Goal: Task Accomplishment & Management: Use online tool/utility

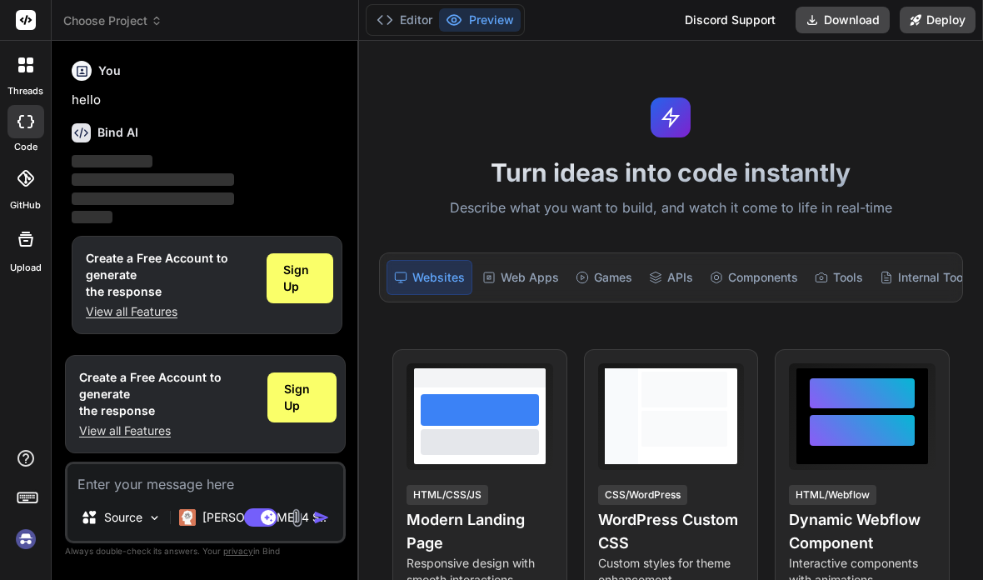
scroll to position [67, 0]
click at [207, 517] on p "Claude 4 S.." at bounding box center [264, 517] width 124 height 17
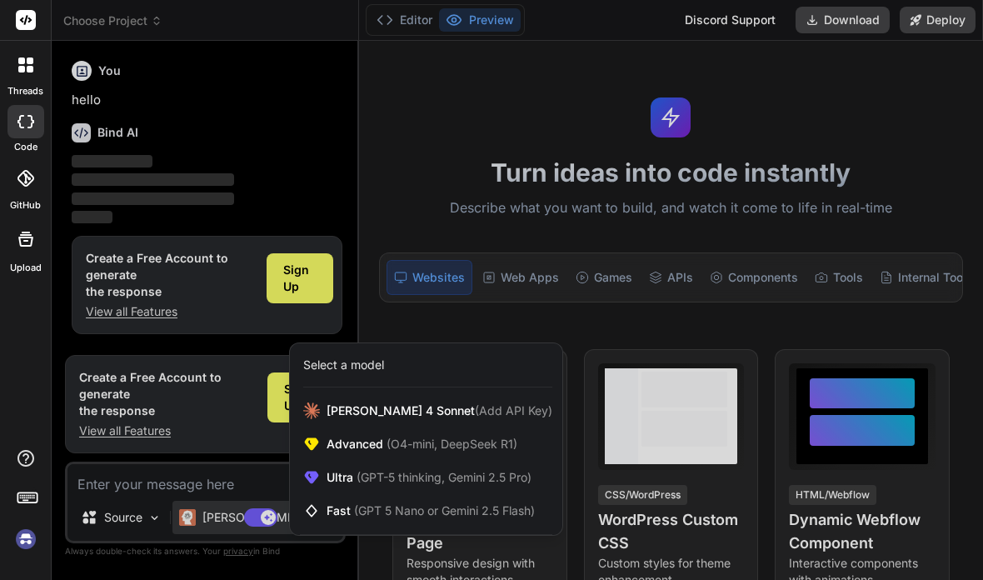
click at [89, 396] on div at bounding box center [491, 290] width 983 height 580
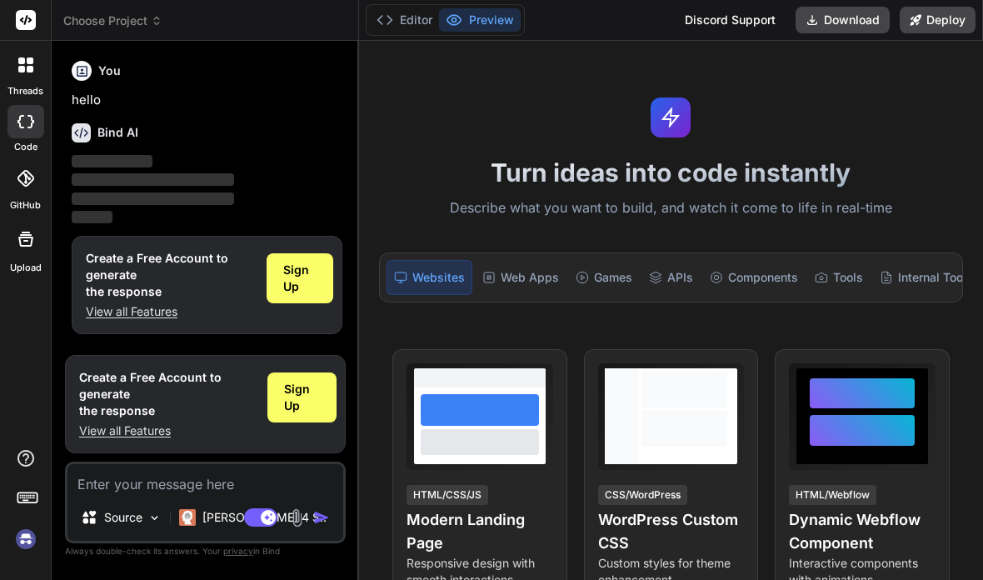
click at [196, 517] on img at bounding box center [187, 517] width 17 height 17
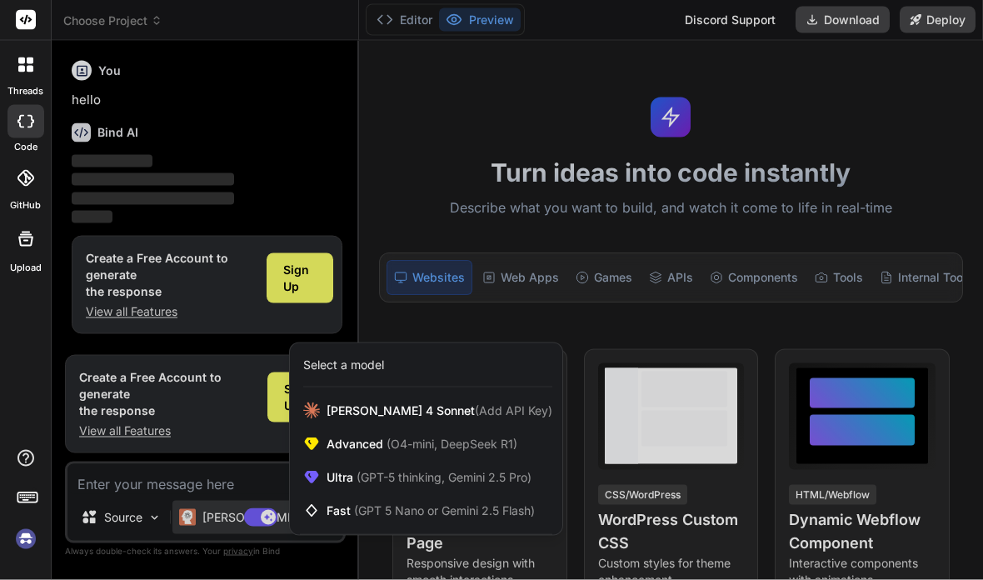
scroll to position [0, 0]
click at [35, 12] on rect at bounding box center [26, 20] width 20 height 20
click at [843, 27] on div at bounding box center [491, 290] width 983 height 580
type textarea "x"
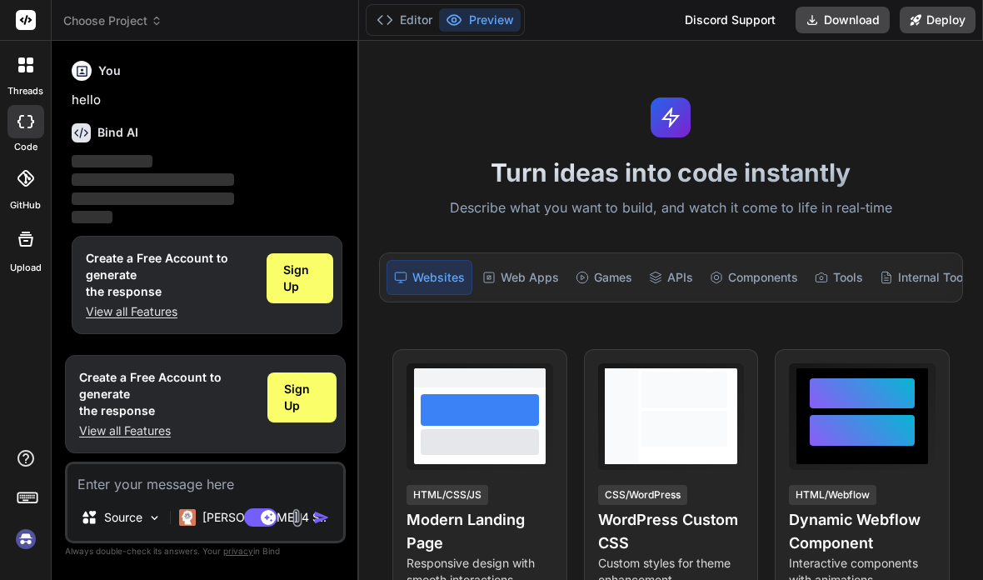
click at [847, 11] on button "Download" at bounding box center [843, 20] width 94 height 27
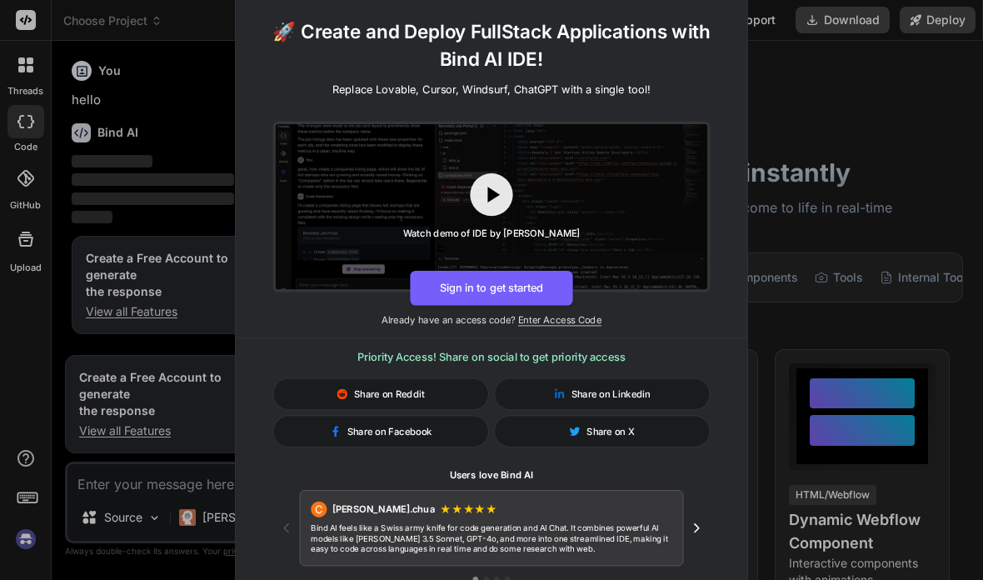
click at [870, 127] on div "🚀 Create and Deploy FullStack Applications with Bind AI IDE! Replace Lovable, C…" at bounding box center [491, 290] width 983 height 580
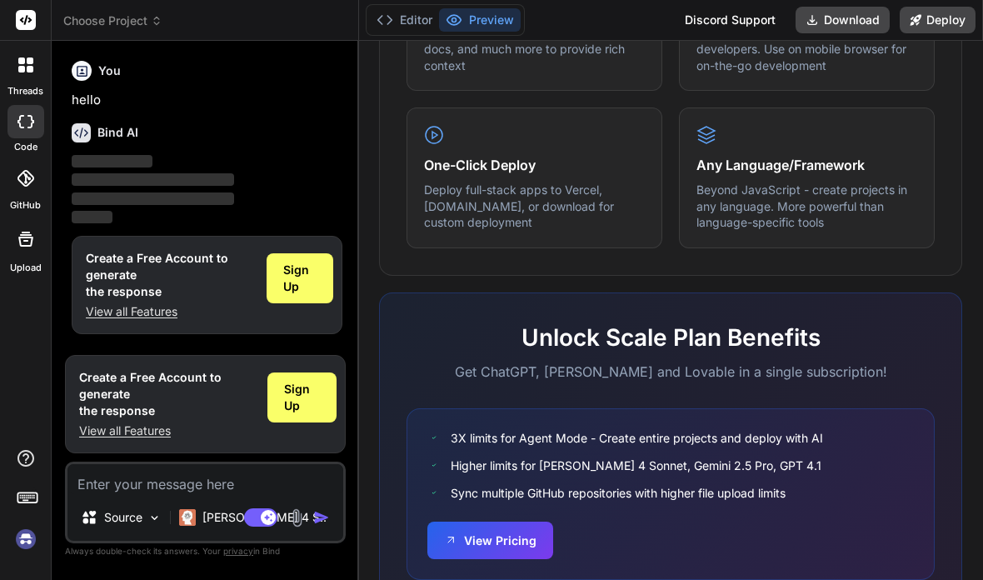
scroll to position [977, 0]
click at [499, 522] on button "View Pricing" at bounding box center [490, 540] width 126 height 37
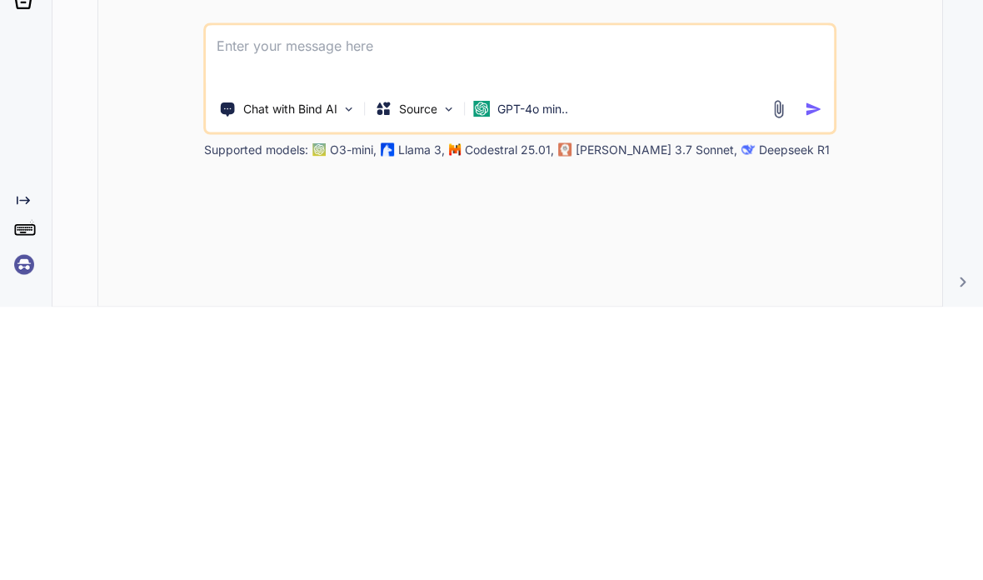
type textarea "x"
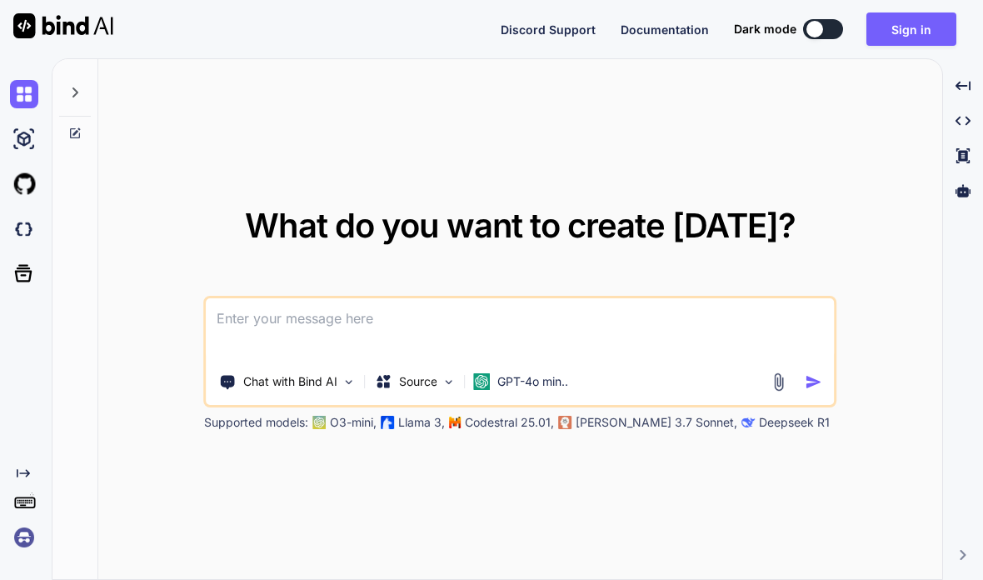
scroll to position [58, 0]
click at [342, 375] on img at bounding box center [349, 382] width 14 height 14
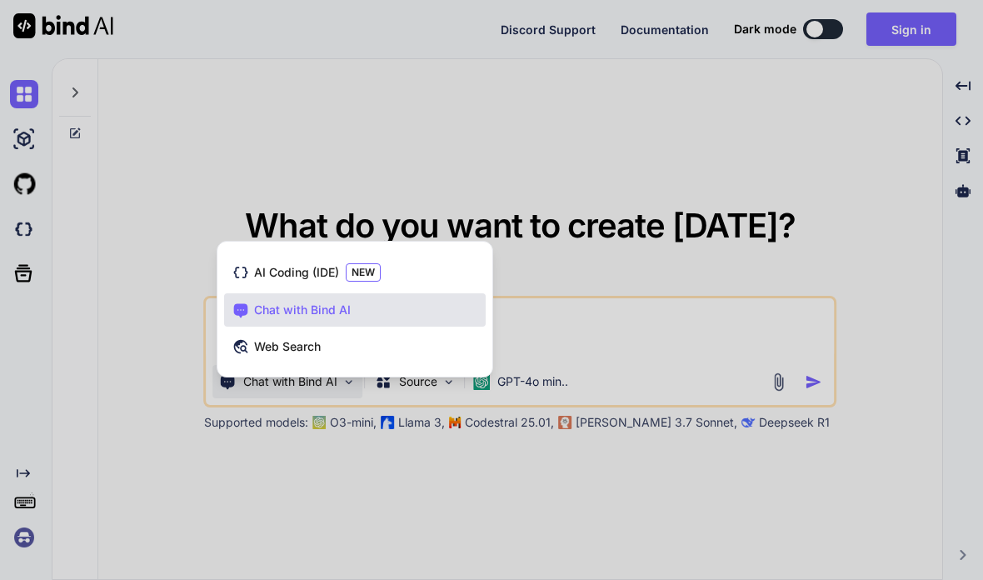
click at [284, 264] on span "AI Coding (IDE)" at bounding box center [296, 272] width 85 height 17
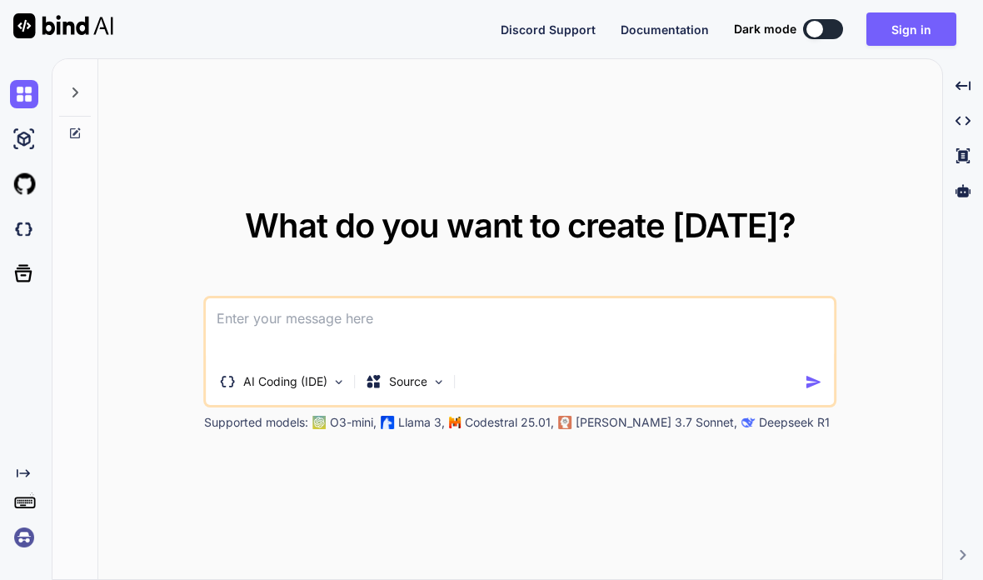
scroll to position [67, 0]
click at [437, 375] on img at bounding box center [439, 382] width 14 height 14
type textarea "x"
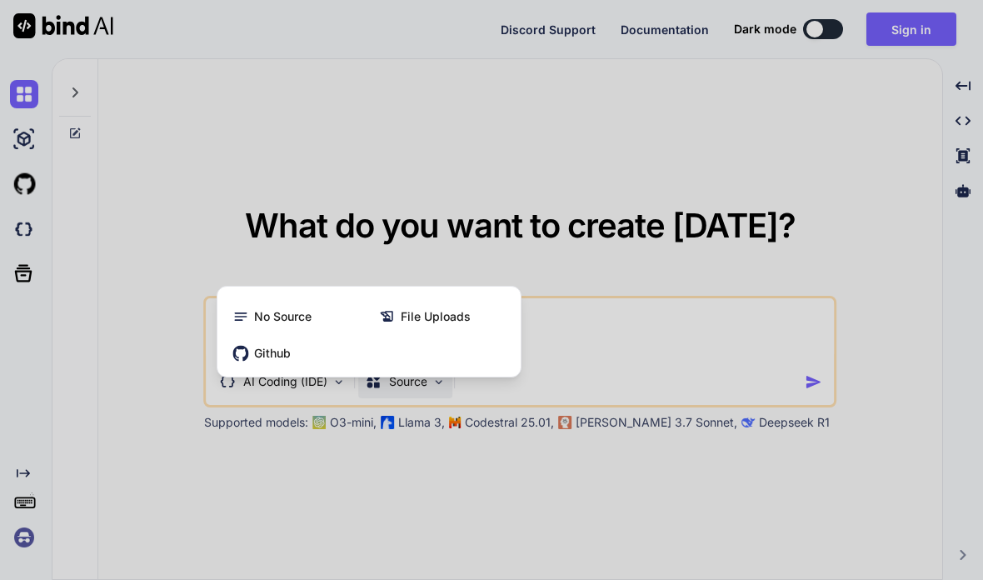
click at [272, 345] on span "Github" at bounding box center [272, 353] width 37 height 17
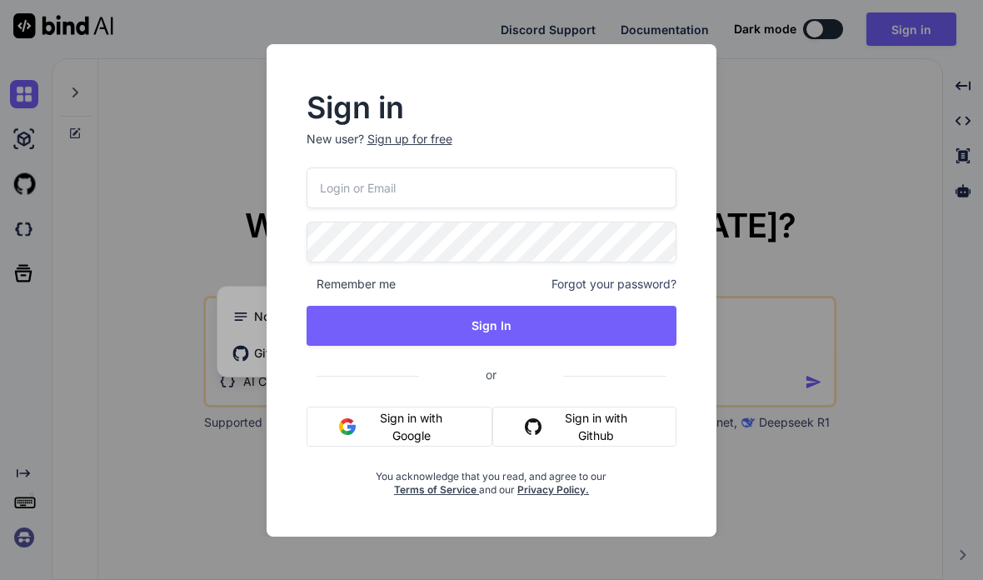
click at [565, 194] on input "email" at bounding box center [492, 187] width 371 height 41
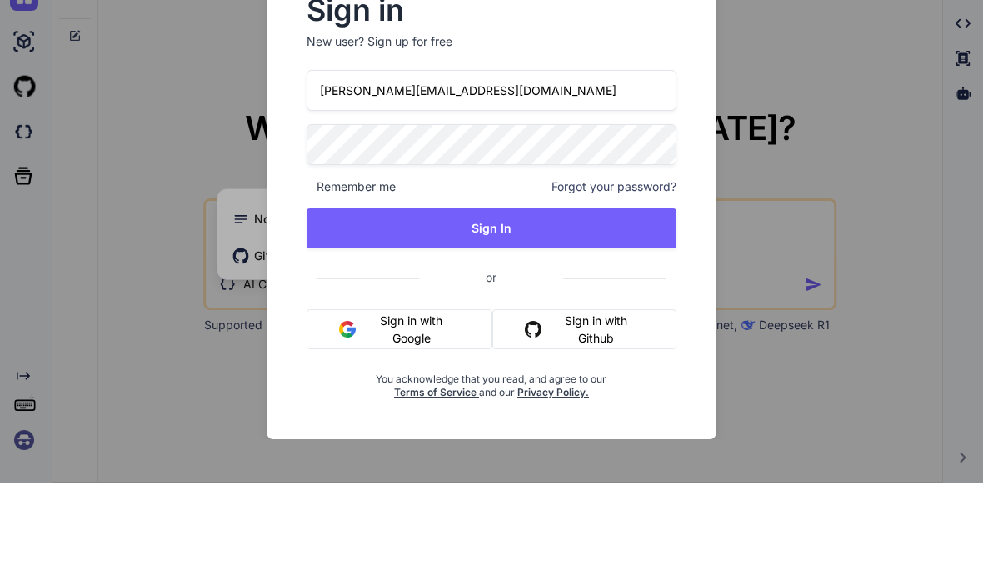
type input "m.vivona@outlook.it"
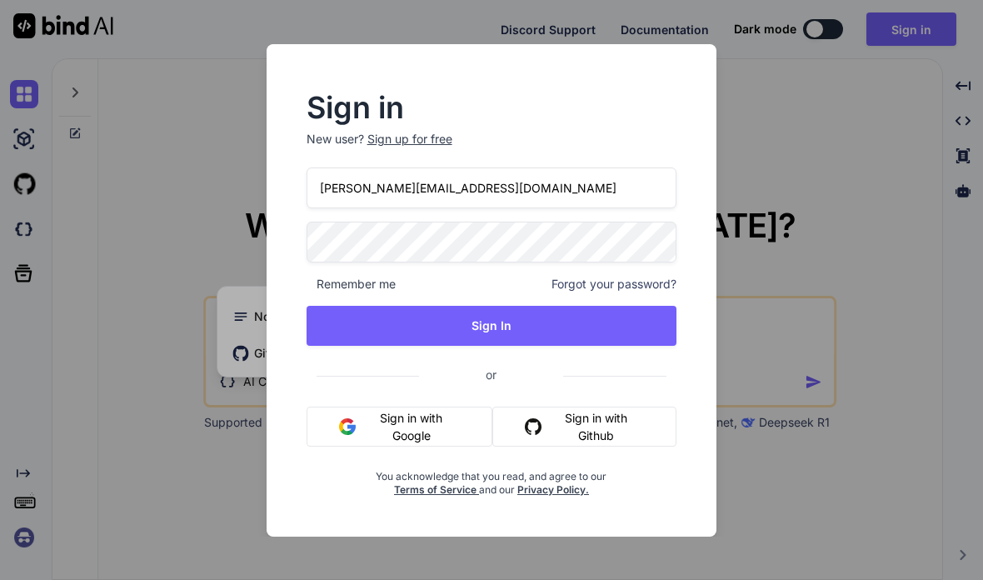
click at [611, 426] on button "Sign in with Github" at bounding box center [584, 427] width 184 height 40
click at [132, 392] on div "Sign in New user? Sign up for free m.vivona@outlook.it Remember me Forgot your …" at bounding box center [491, 290] width 983 height 580
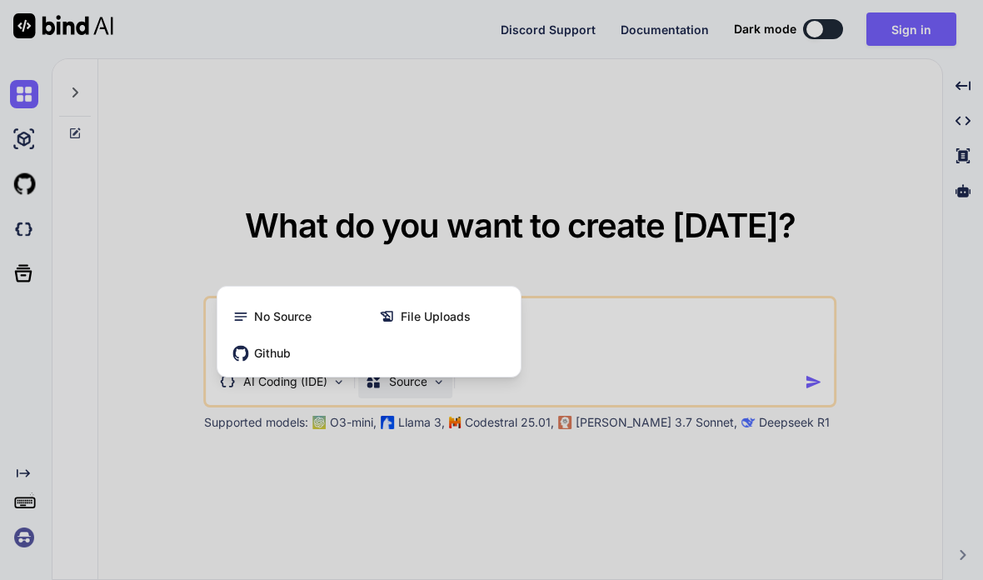
click at [144, 377] on div at bounding box center [491, 290] width 983 height 580
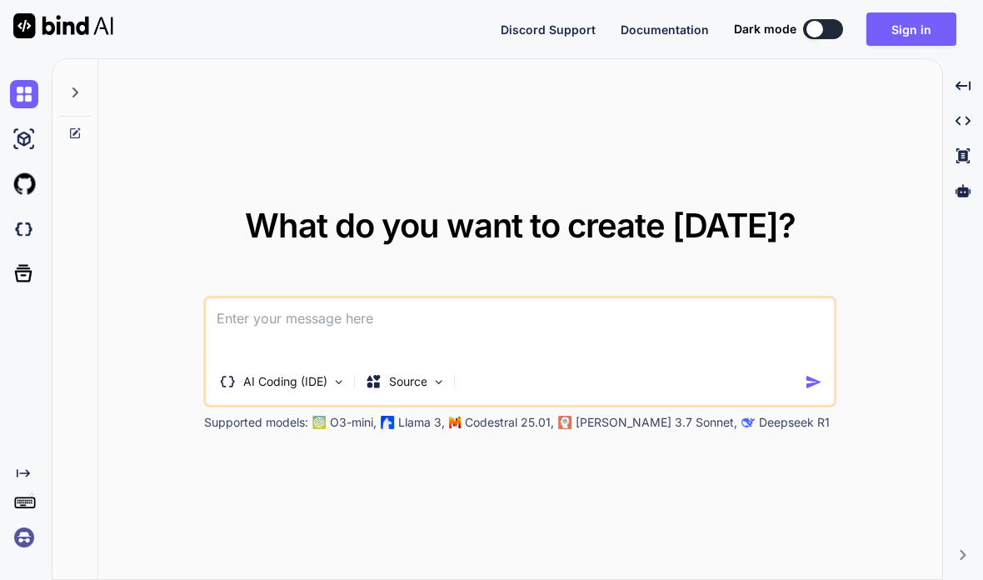
click at [277, 373] on p "AI Coding (IDE)" at bounding box center [285, 381] width 84 height 17
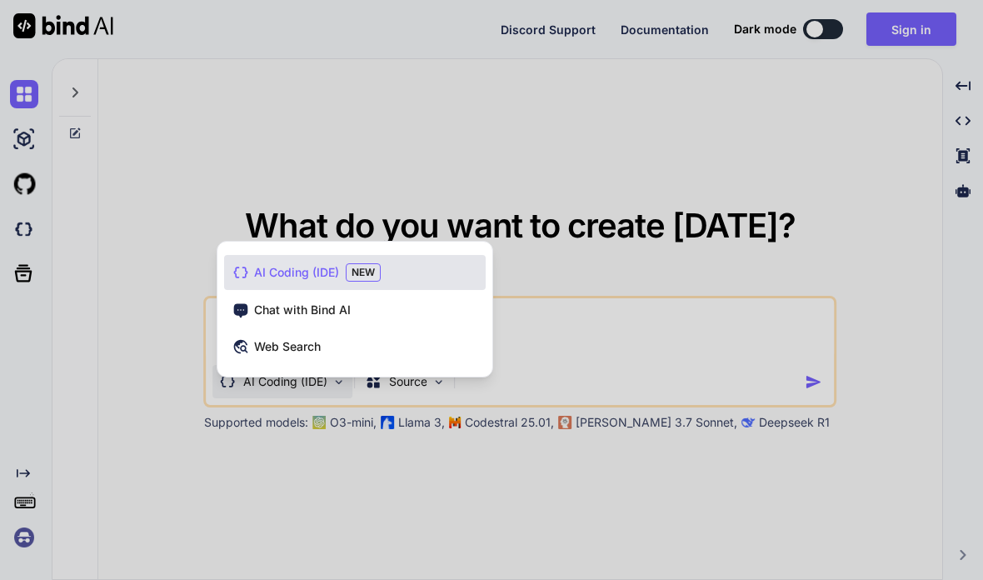
click at [761, 462] on div at bounding box center [491, 290] width 983 height 580
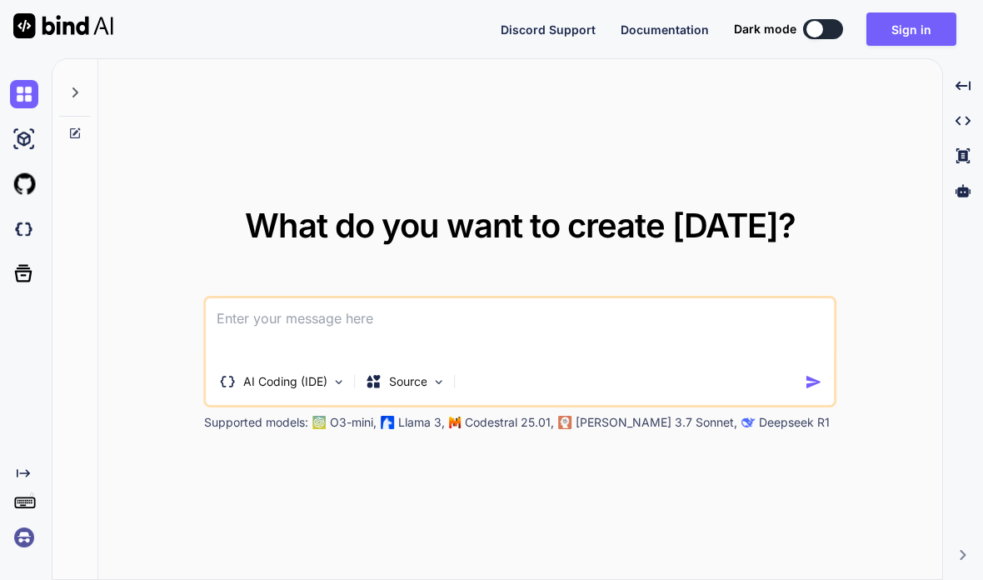
click at [715, 461] on div "What do you want to create today? AI Coding (IDE) Source Supported models: O3-m…" at bounding box center [520, 320] width 844 height 522
click at [247, 298] on textarea at bounding box center [521, 329] width 628 height 62
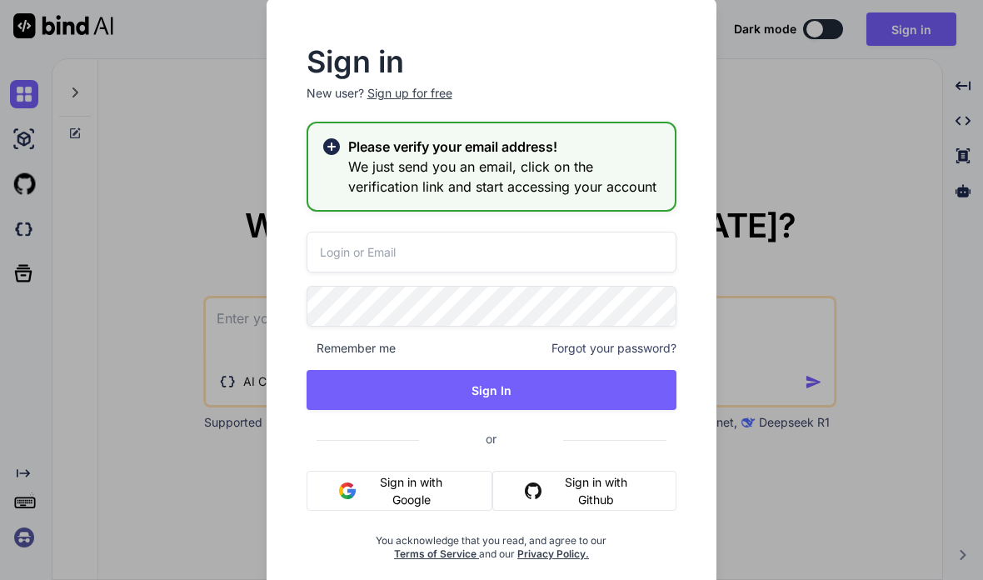
click at [610, 500] on button "Sign in with Github" at bounding box center [584, 491] width 184 height 40
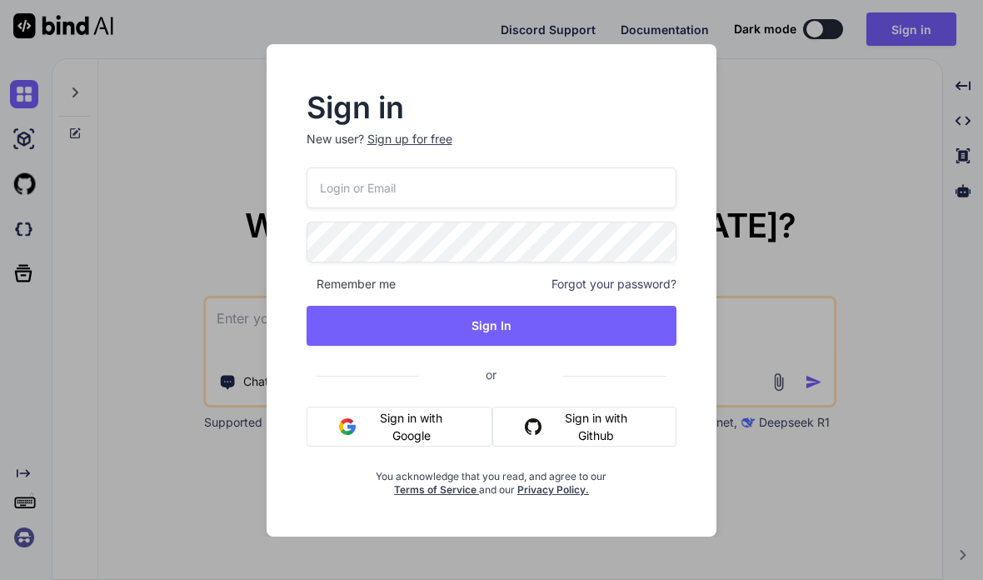
click at [602, 433] on button "Sign in with Github" at bounding box center [584, 427] width 184 height 40
click at [603, 432] on button "Sign in with Github" at bounding box center [584, 427] width 184 height 40
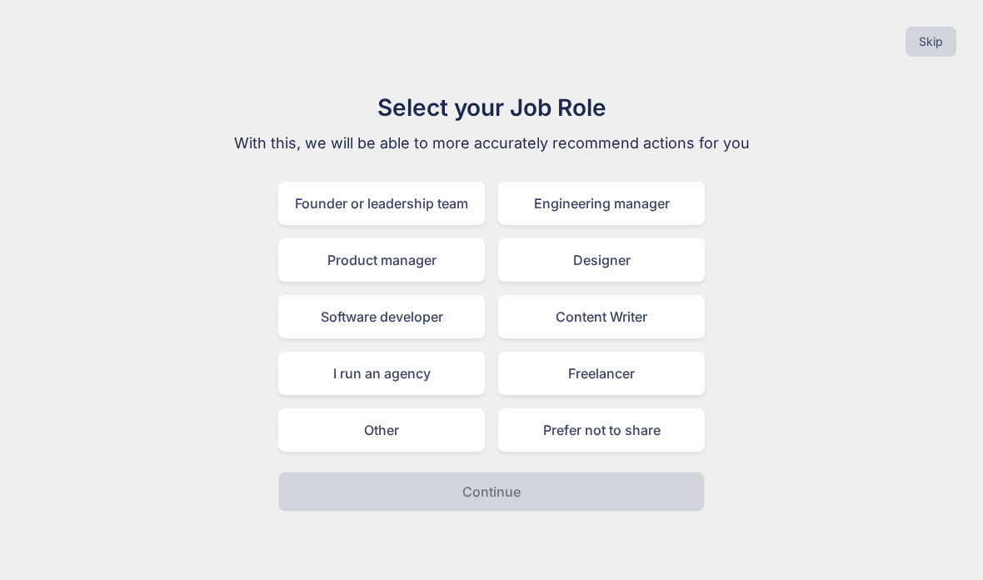
click at [349, 435] on div "Other" at bounding box center [381, 429] width 207 height 43
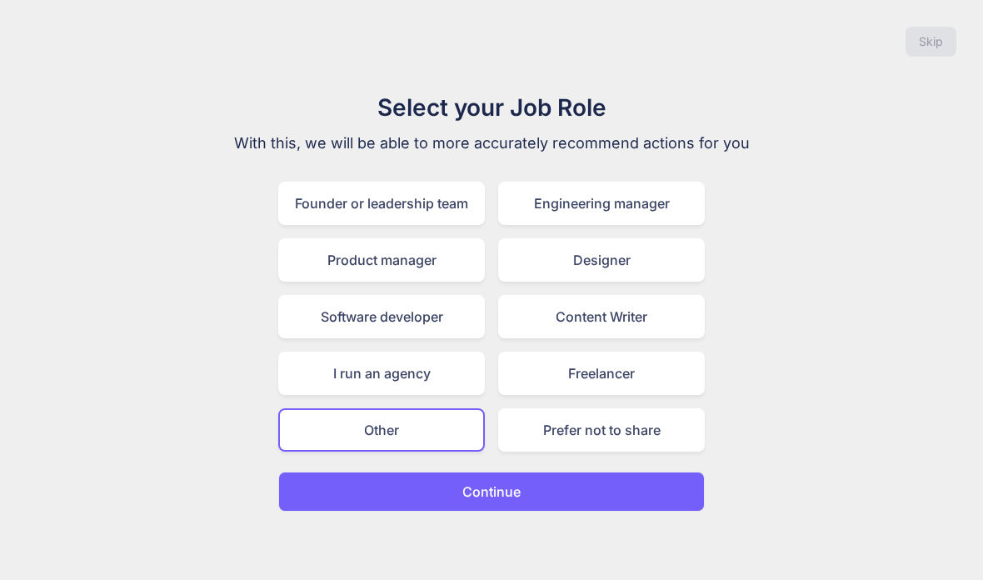
click at [347, 497] on button "Continue" at bounding box center [491, 492] width 427 height 40
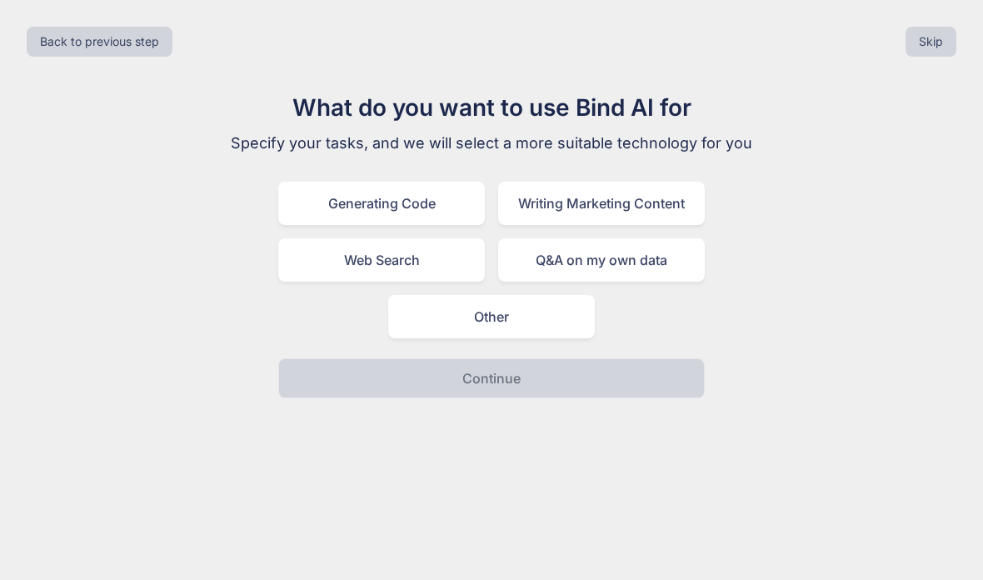
click at [339, 200] on div "Generating Code" at bounding box center [381, 203] width 207 height 43
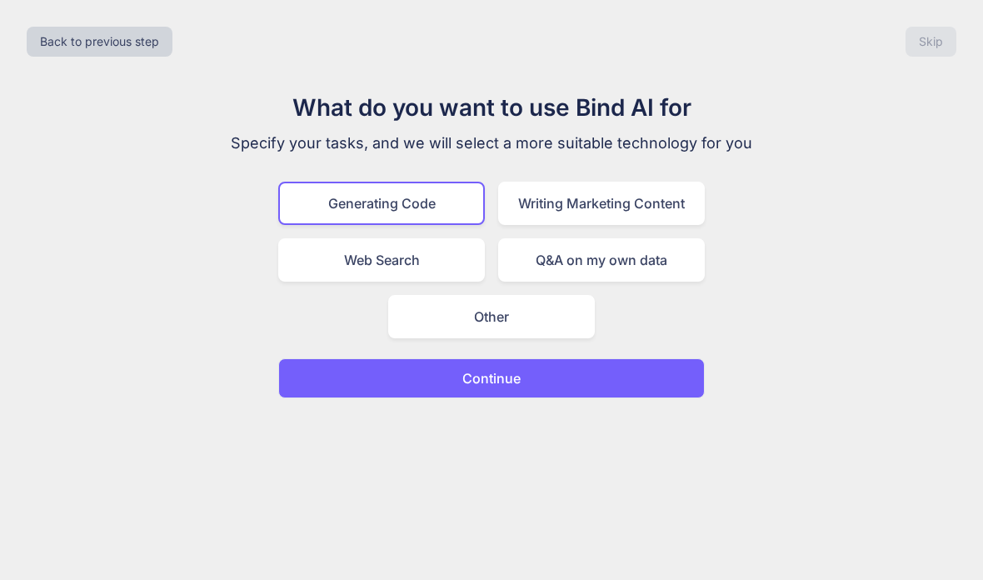
click at [666, 382] on button "Continue" at bounding box center [491, 378] width 427 height 40
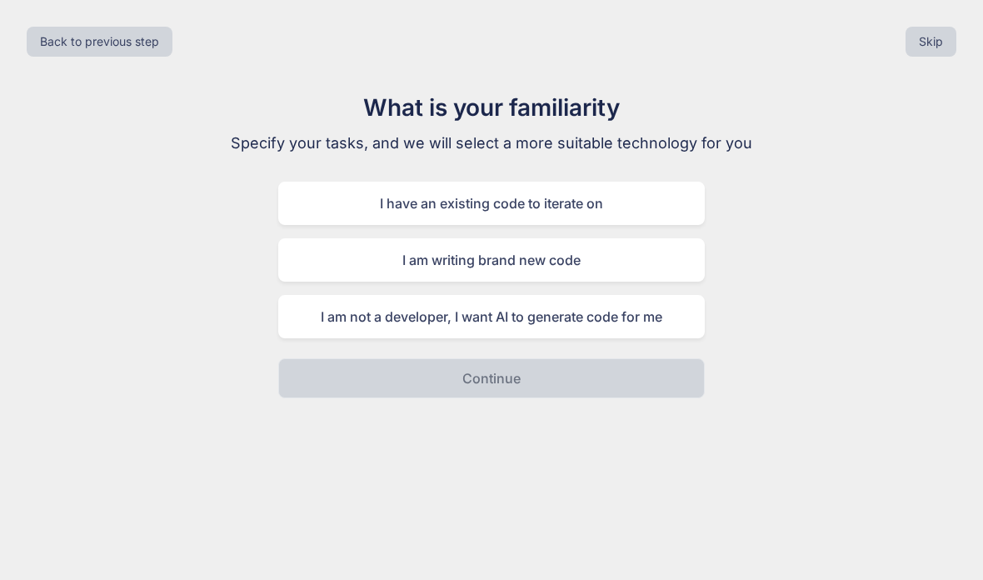
click at [672, 324] on div "I am not a developer, I want AI to generate code for me" at bounding box center [491, 316] width 427 height 43
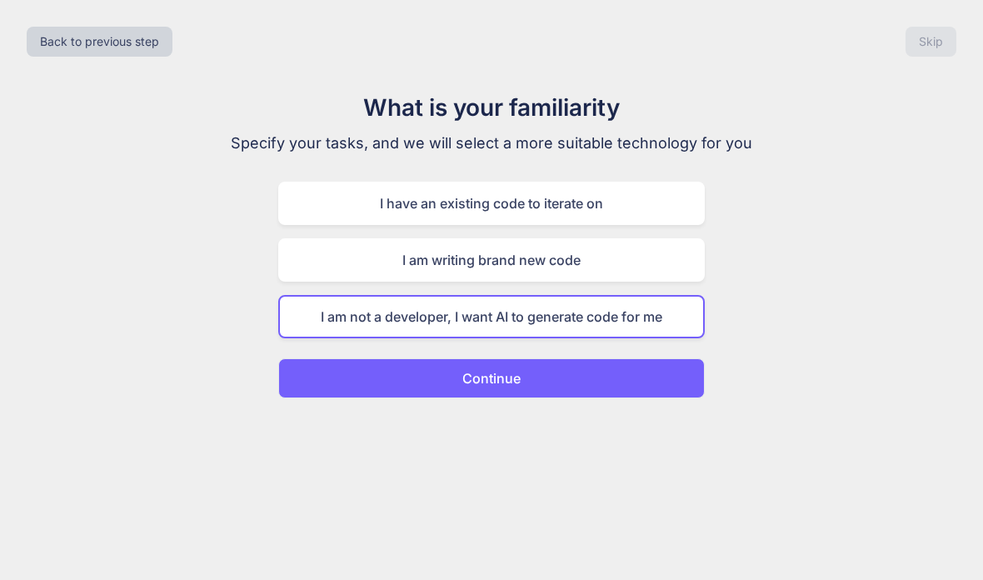
click at [631, 386] on button "Continue" at bounding box center [491, 378] width 427 height 40
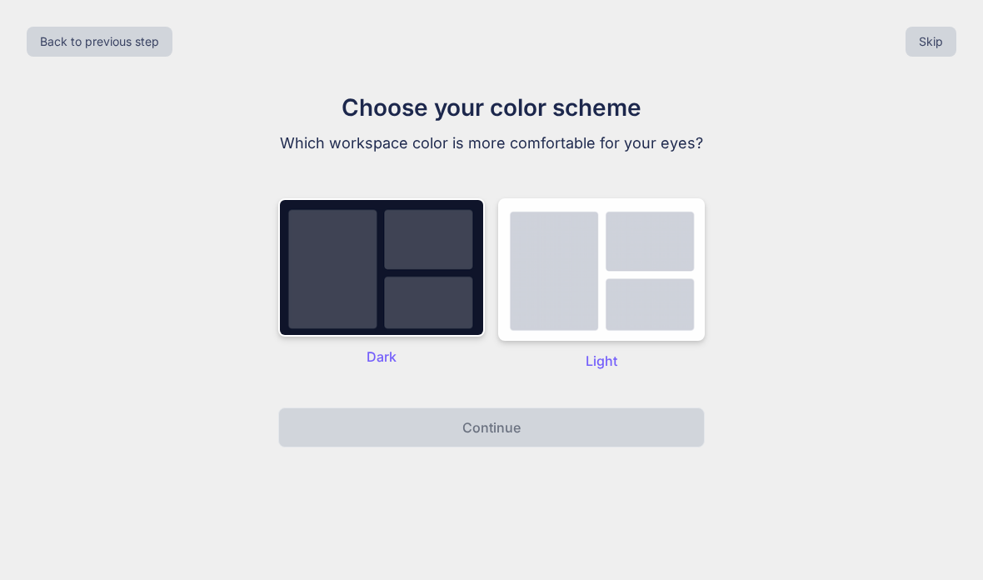
click at [637, 313] on img at bounding box center [601, 269] width 207 height 142
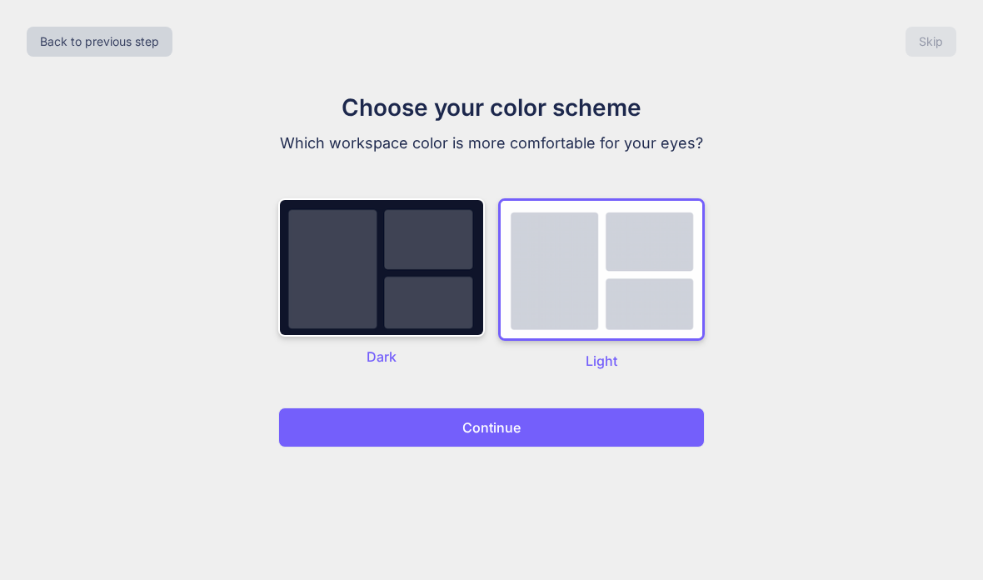
click at [619, 428] on button "Continue" at bounding box center [491, 427] width 427 height 40
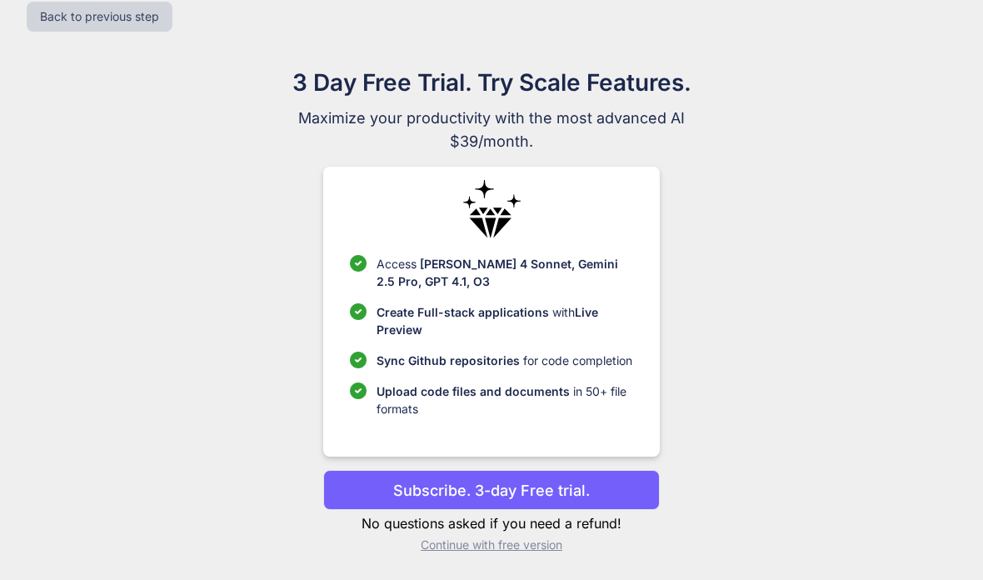
scroll to position [67, 0]
click at [606, 484] on button "Subscribe. 3-day Free trial." at bounding box center [491, 490] width 336 height 40
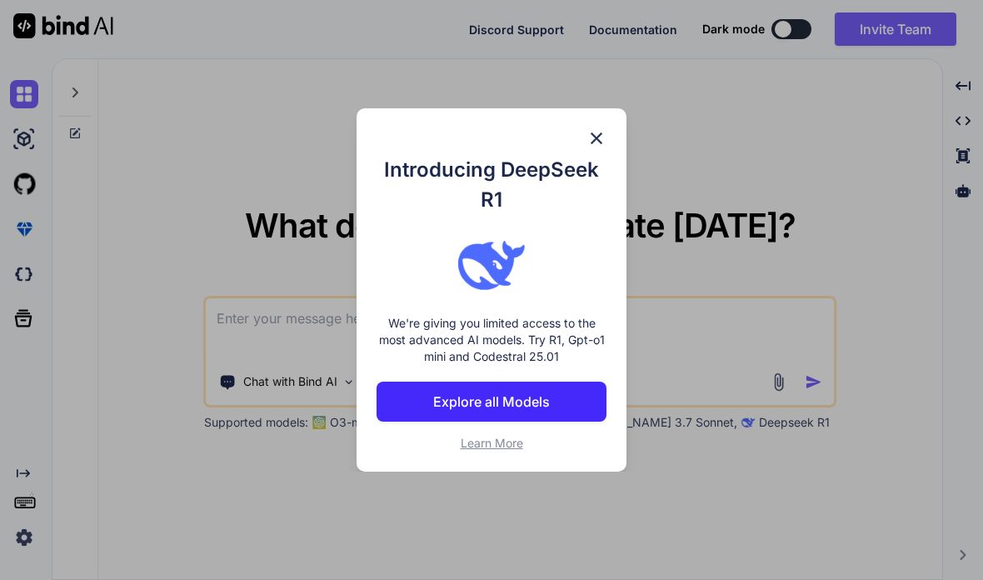
click at [598, 130] on img at bounding box center [597, 138] width 20 height 20
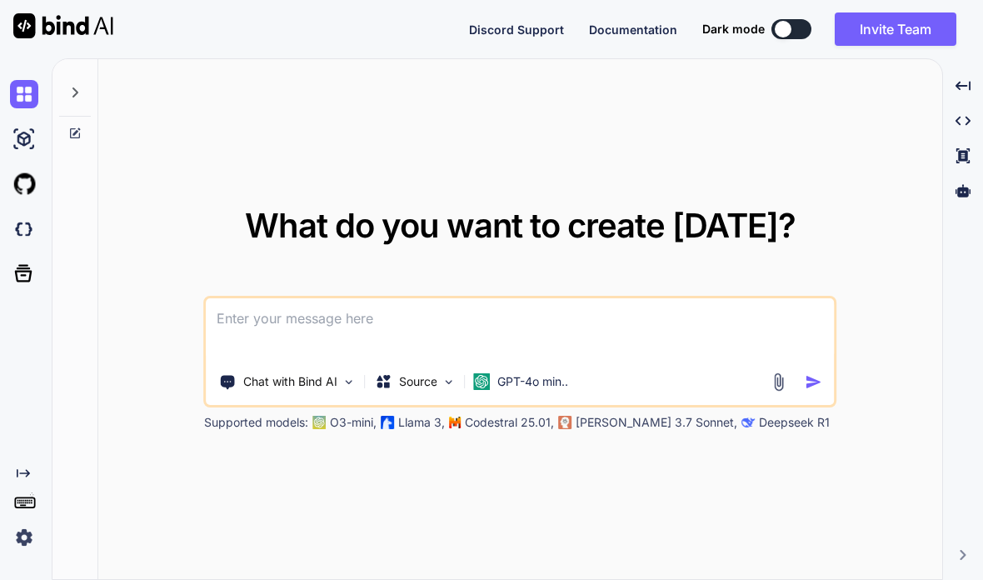
click at [235, 298] on textarea at bounding box center [521, 329] width 628 height 62
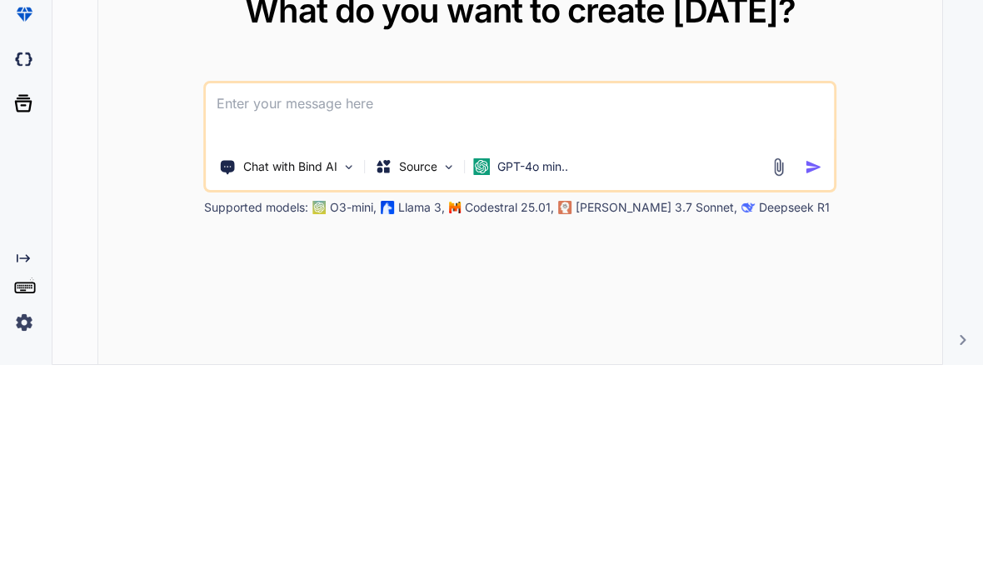
click at [343, 375] on img at bounding box center [349, 382] width 14 height 14
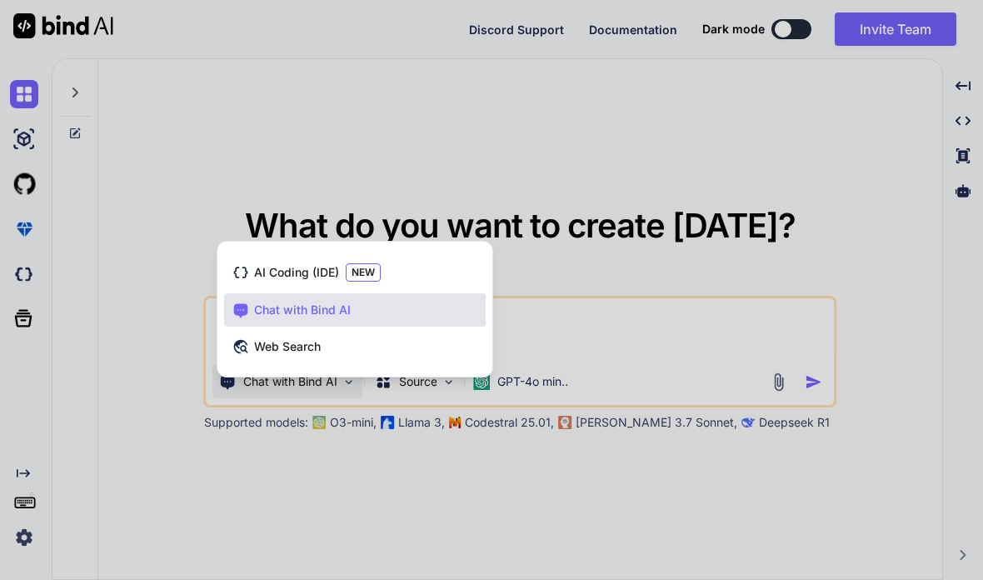
click at [270, 264] on span "AI Coding (IDE)" at bounding box center [296, 272] width 85 height 17
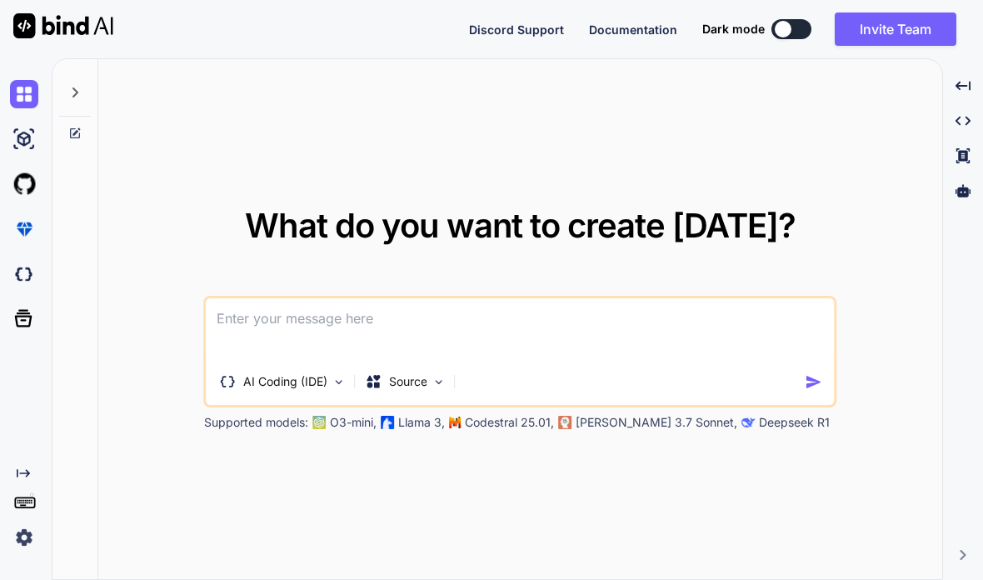
click at [230, 298] on textarea at bounding box center [521, 329] width 628 height 62
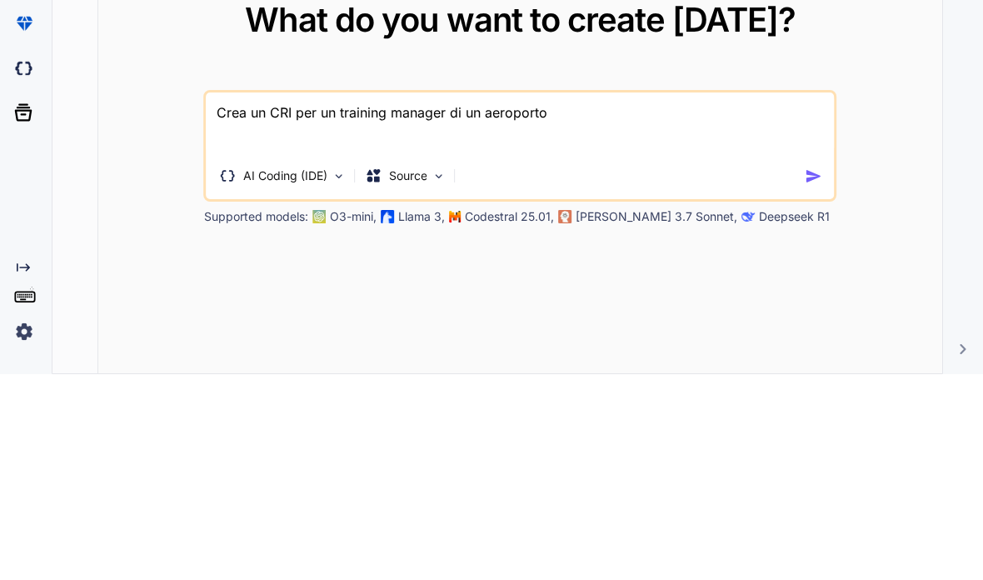
type textarea "Crea un CRI per un training manager di un aeroporto"
click at [813, 373] on img "button" at bounding box center [813, 381] width 17 height 17
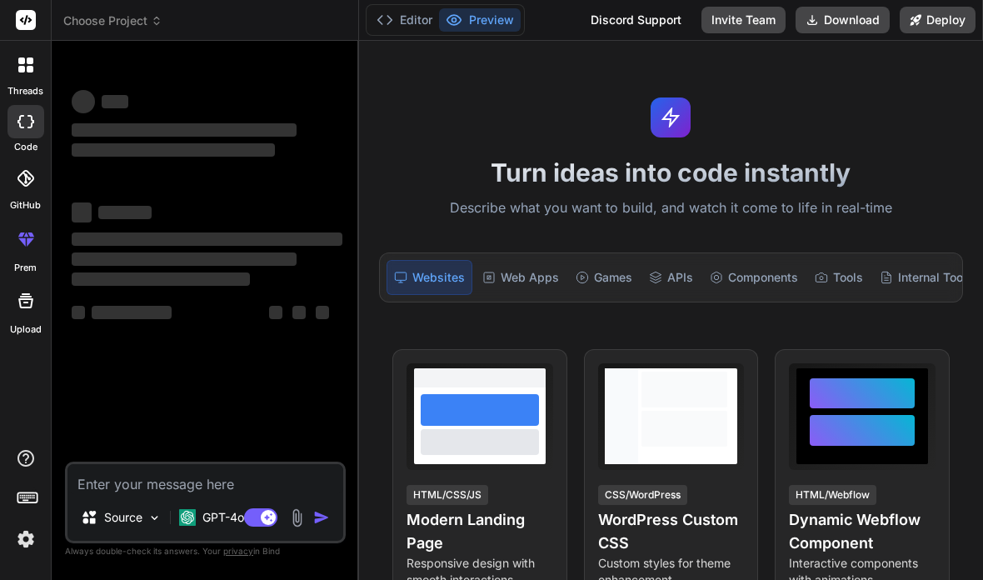
scroll to position [67, 0]
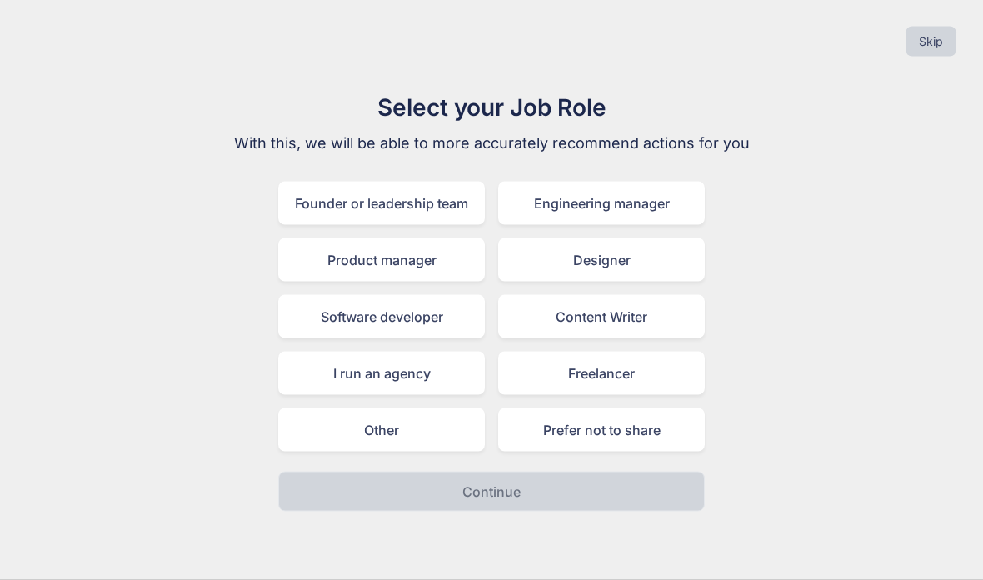
scroll to position [16, 0]
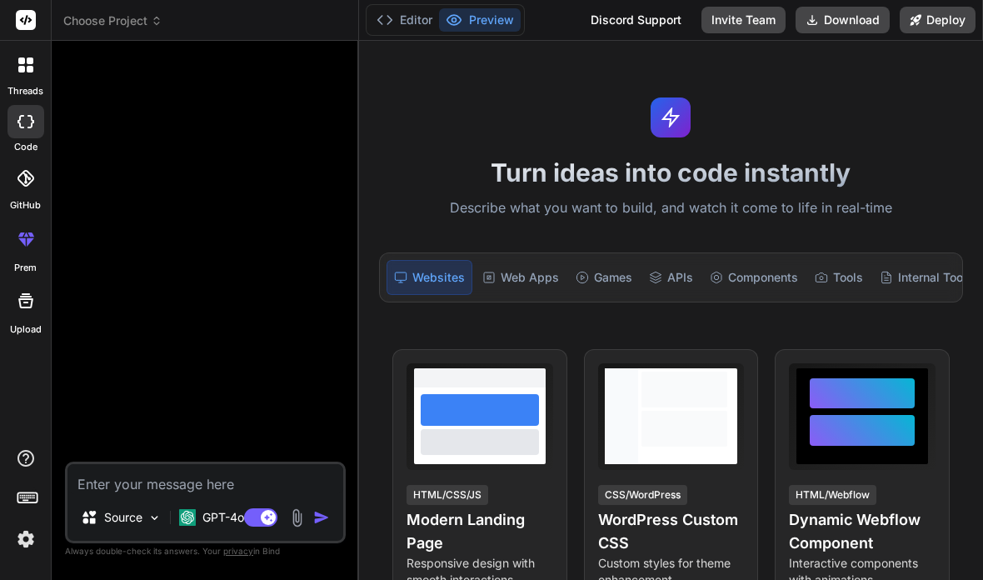
scroll to position [67, 0]
click at [887, 363] on span "View Prompt" at bounding box center [893, 371] width 72 height 17
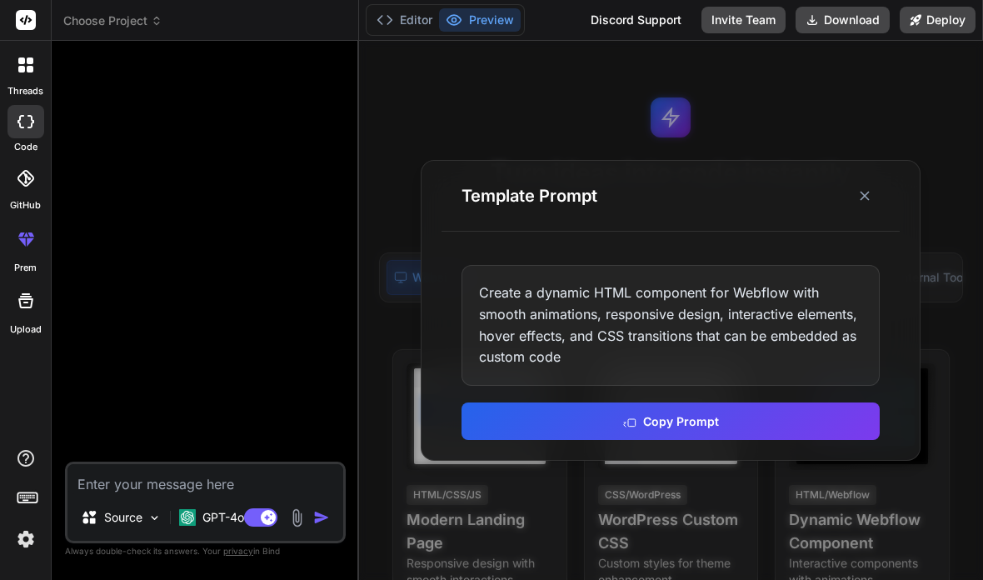
click at [746, 402] on button "Copy Prompt" at bounding box center [671, 420] width 418 height 37
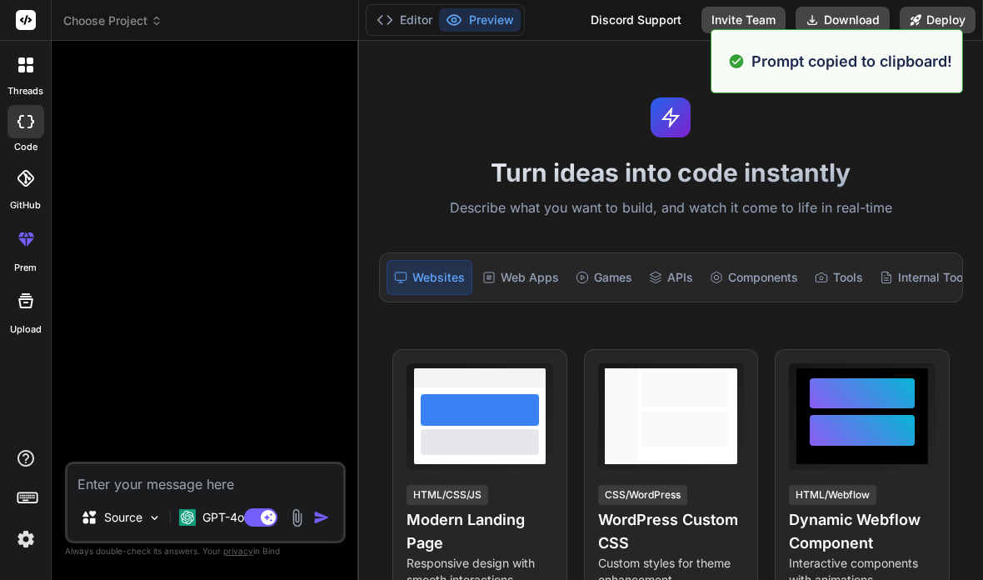
click at [131, 476] on textarea at bounding box center [205, 479] width 276 height 30
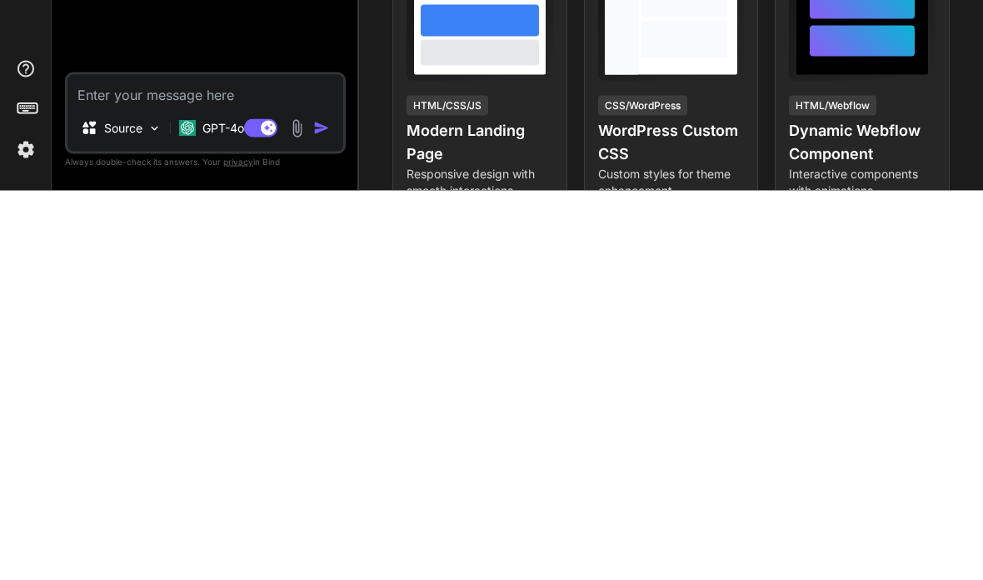
paste textarea "Create a dynamic HTML component for Webflow with smooth animations, responsive …"
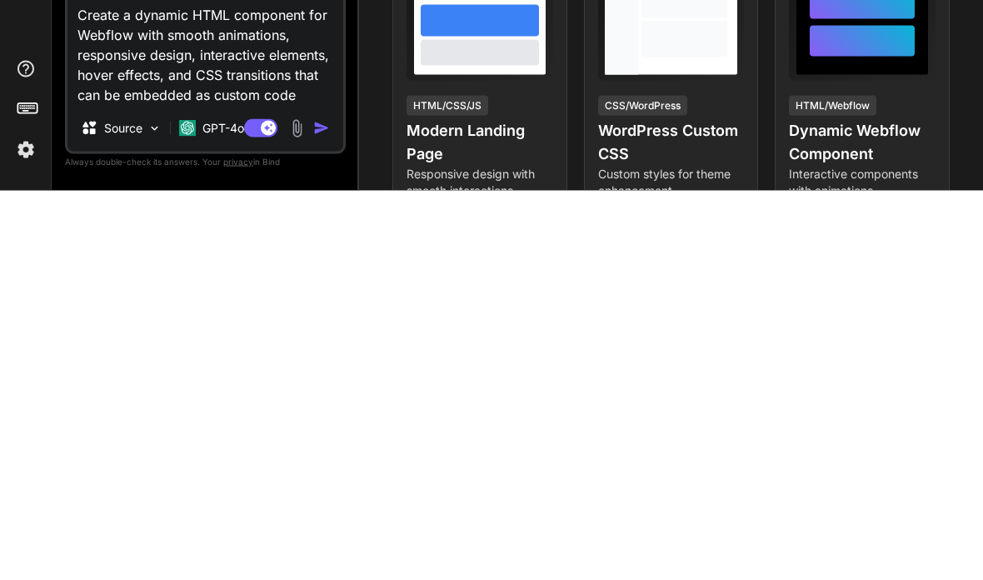
type textarea "x"
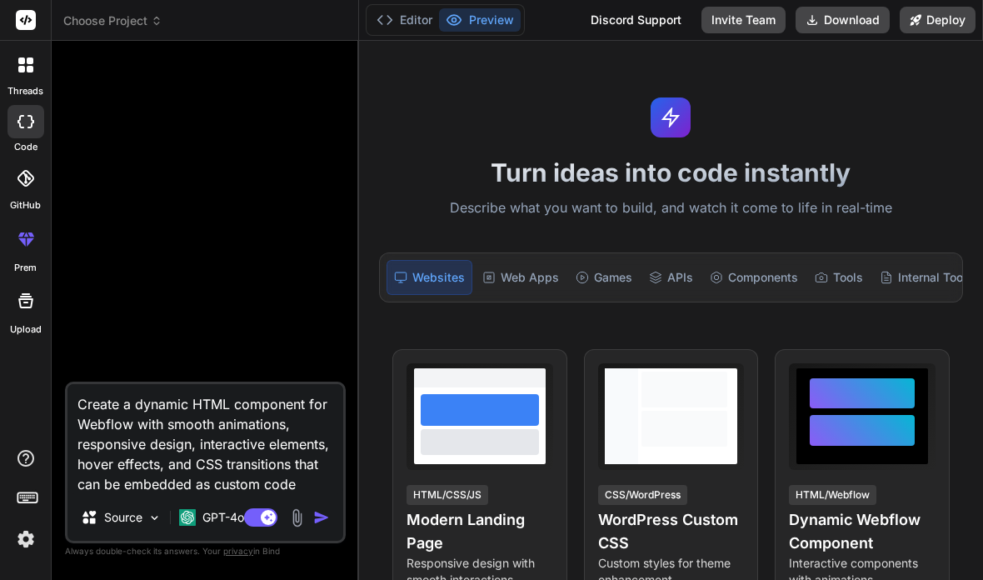
type textarea "Create a dynamic HTML component for Webflow with smooth animations, responsive …"
click at [325, 515] on img "button" at bounding box center [321, 517] width 17 height 17
type textarea "x"
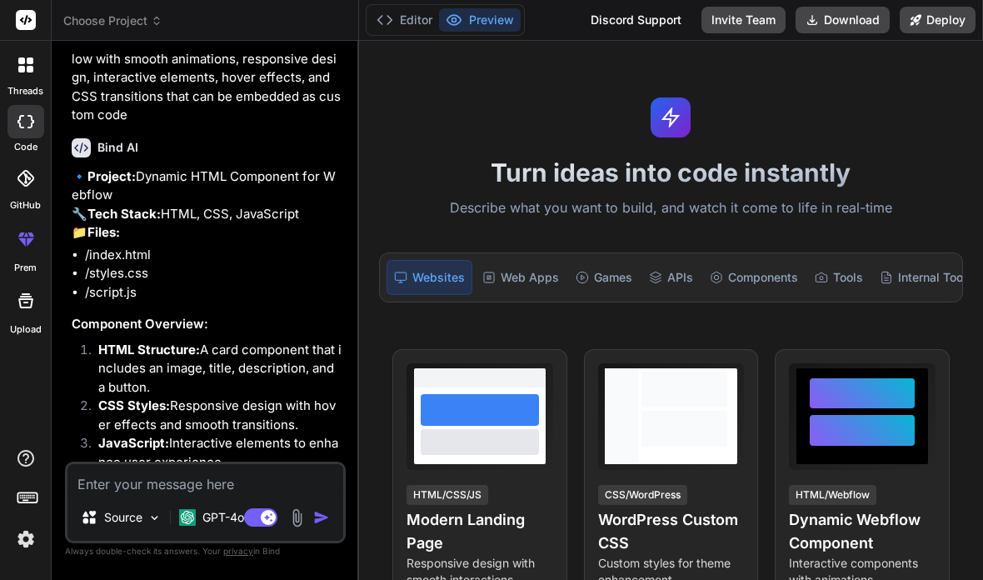
click at [150, 479] on textarea at bounding box center [205, 479] width 276 height 30
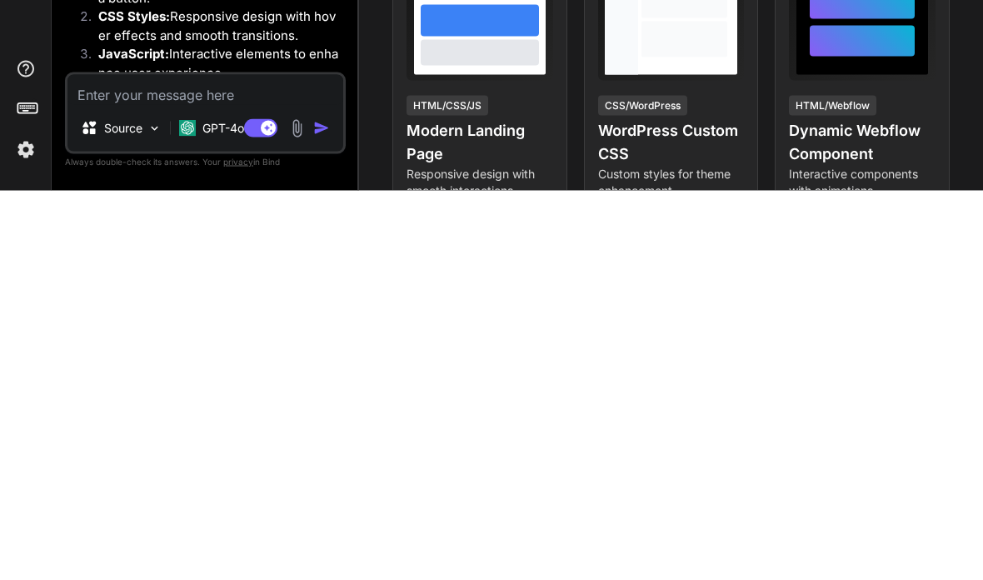
type textarea "x"
type textarea "S"
type textarea "x"
type textarea "Si"
type textarea "x"
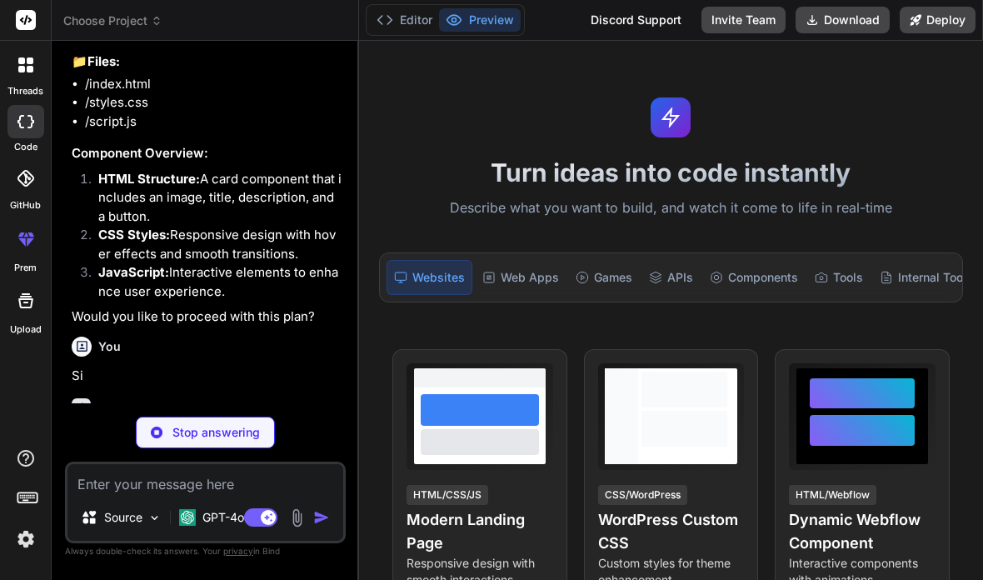
scroll to position [216, 0]
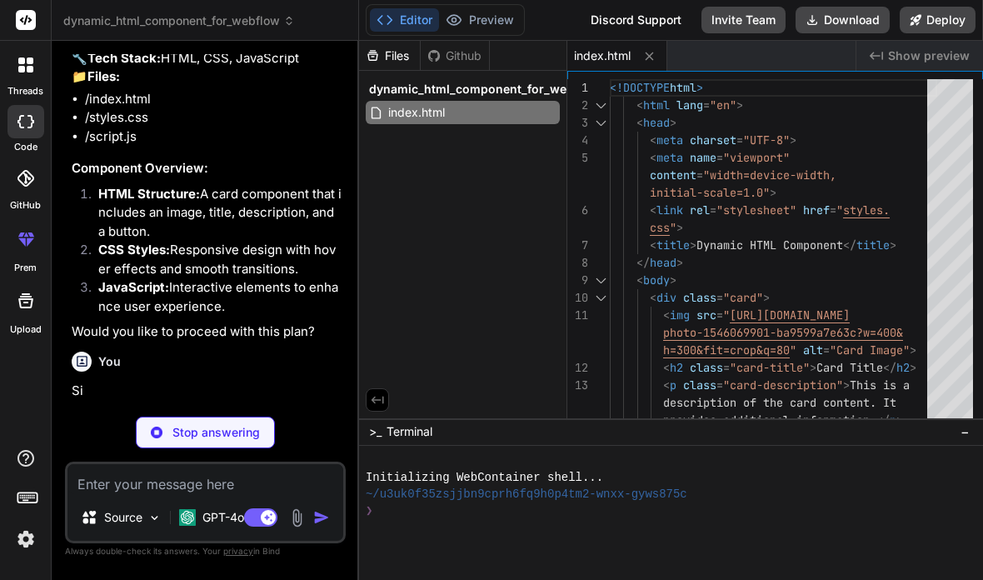
type textarea "x"
type textarea "border-radius: 5px; cursor: pointer; transition: background-color 0.3s; } .card…"
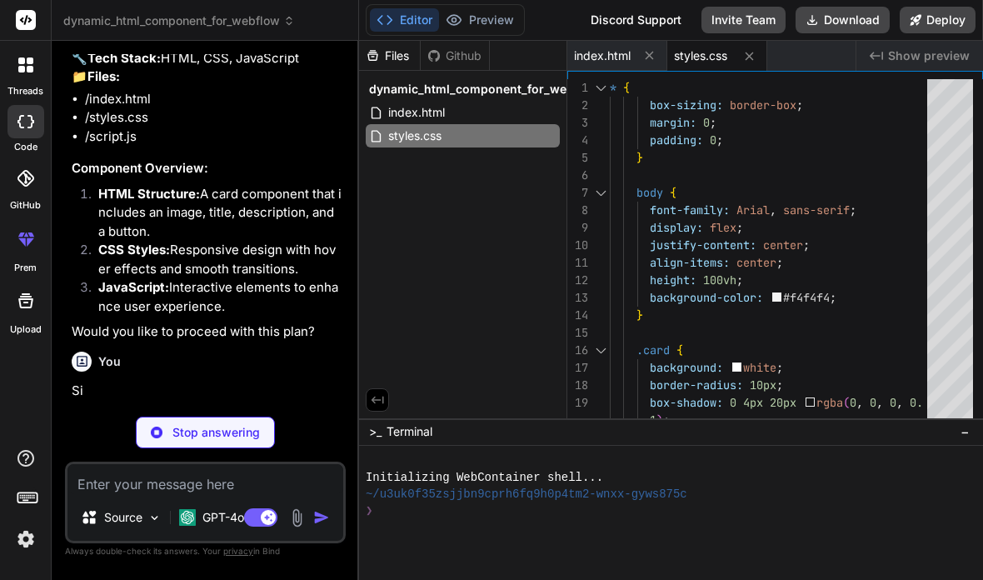
type textarea "x"
type textarea "document.querySelector('.card-button').addEventListener('click', function() { a…"
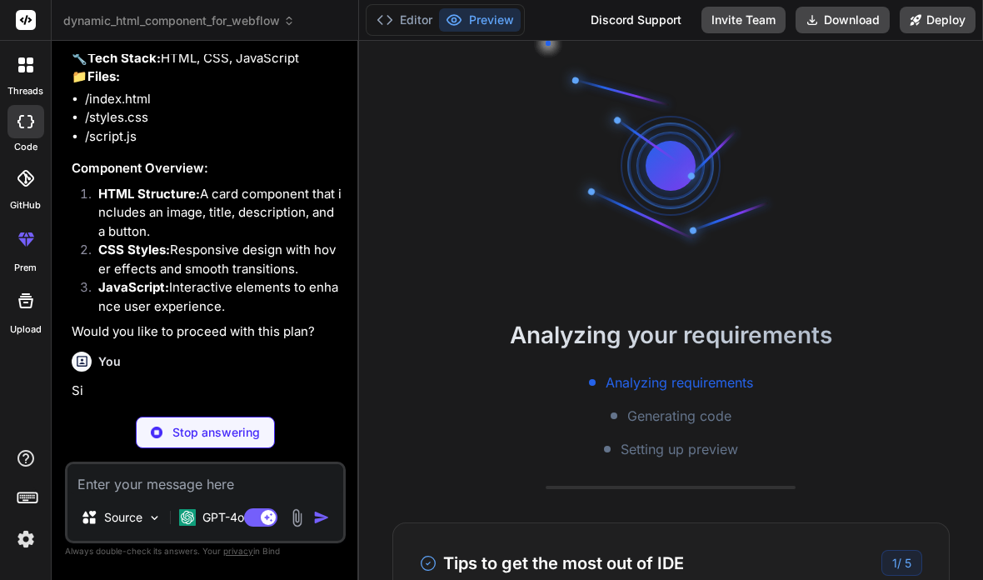
scroll to position [17, 0]
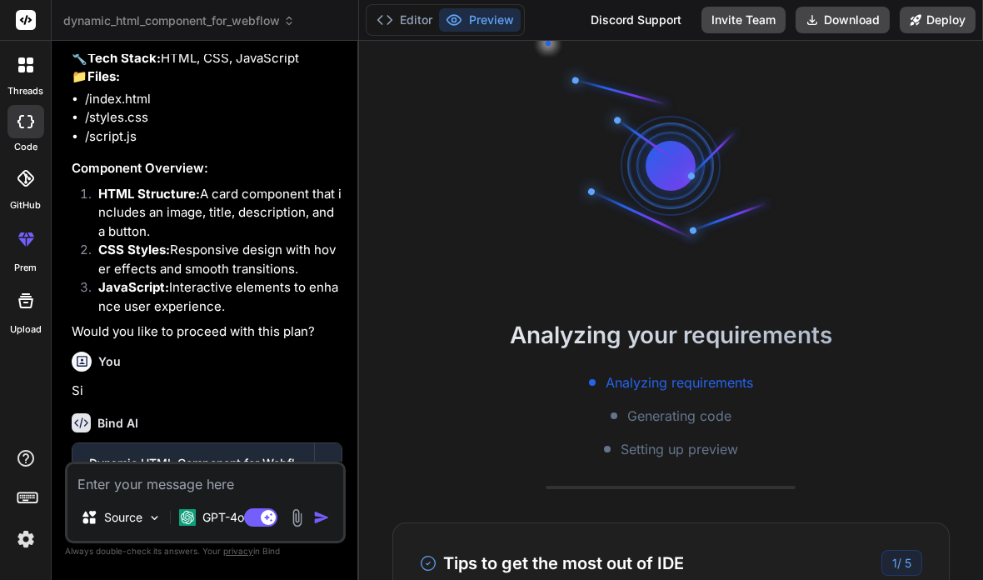
click at [850, 422] on div "Analyzing your requirements Analyzing requirements Generating code Setting up p…" at bounding box center [671, 310] width 624 height 539
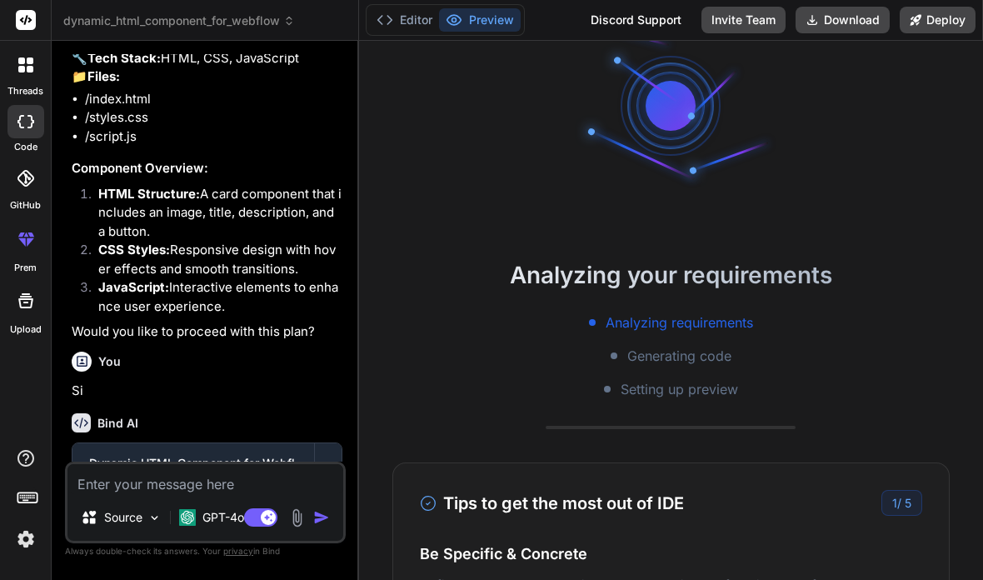
scroll to position [58, 0]
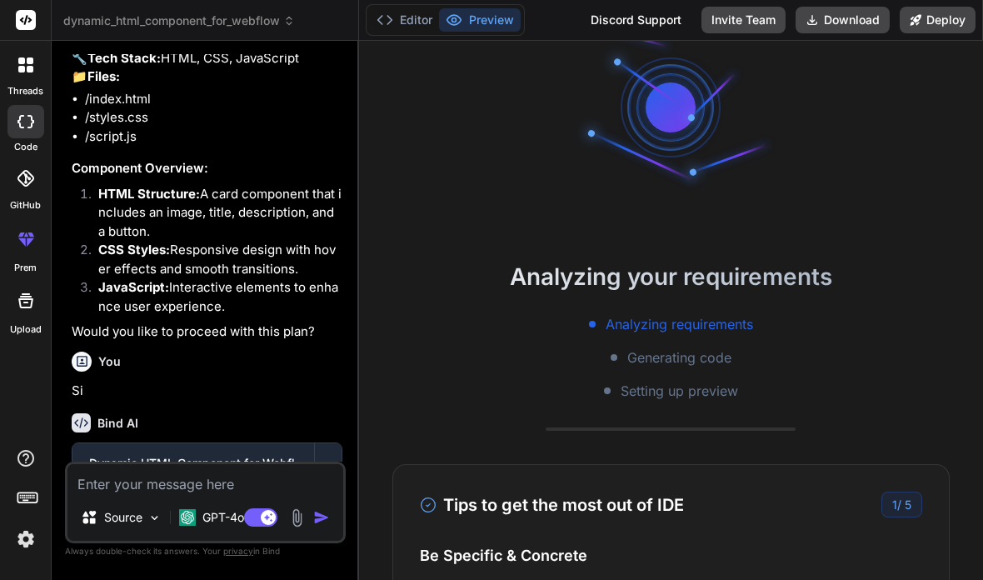
click at [213, 512] on p "GPT-4o min.." at bounding box center [237, 517] width 71 height 17
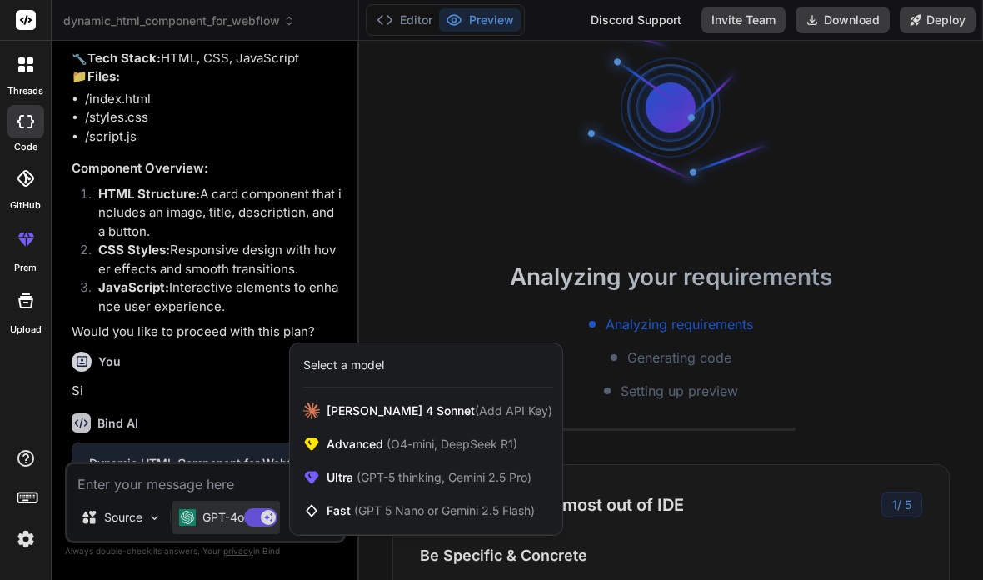
click at [38, 345] on div "threads code GitHub prem Upload" at bounding box center [26, 290] width 52 height 580
click at [220, 343] on div at bounding box center [491, 290] width 983 height 580
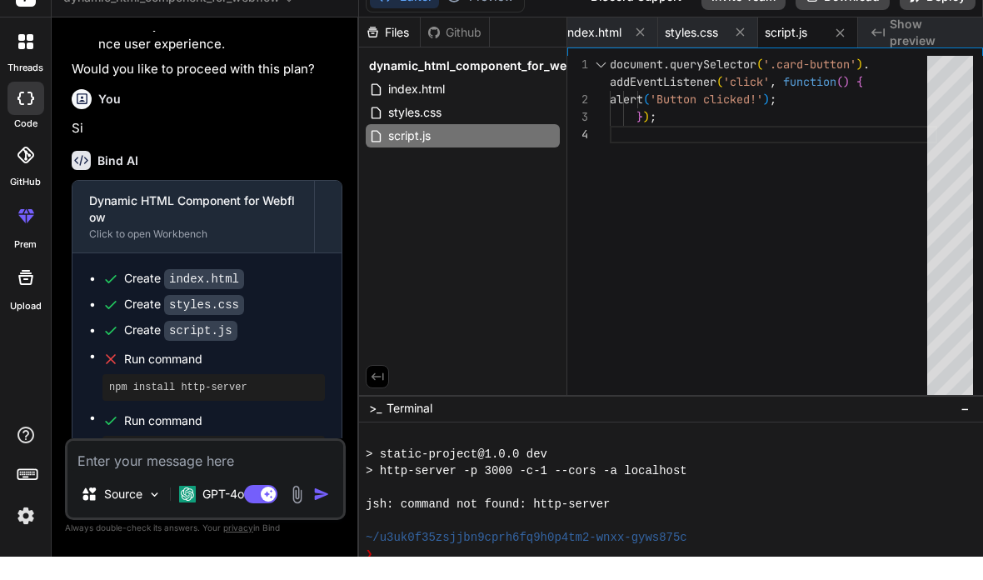
scroll to position [333, 0]
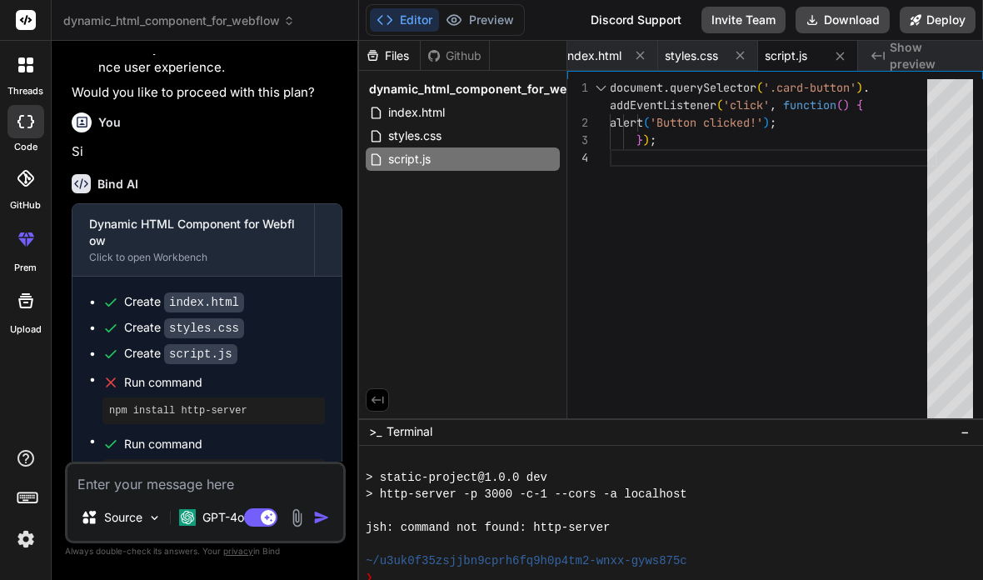
click at [162, 481] on textarea at bounding box center [205, 479] width 276 height 30
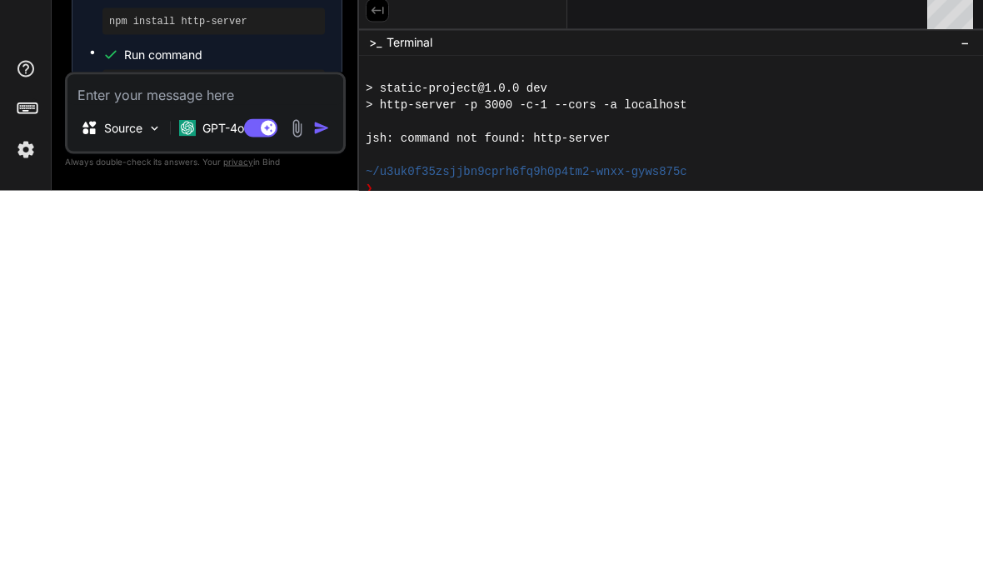
type textarea "x"
type textarea "F"
type textarea "x"
type textarea "Fam"
type textarea "x"
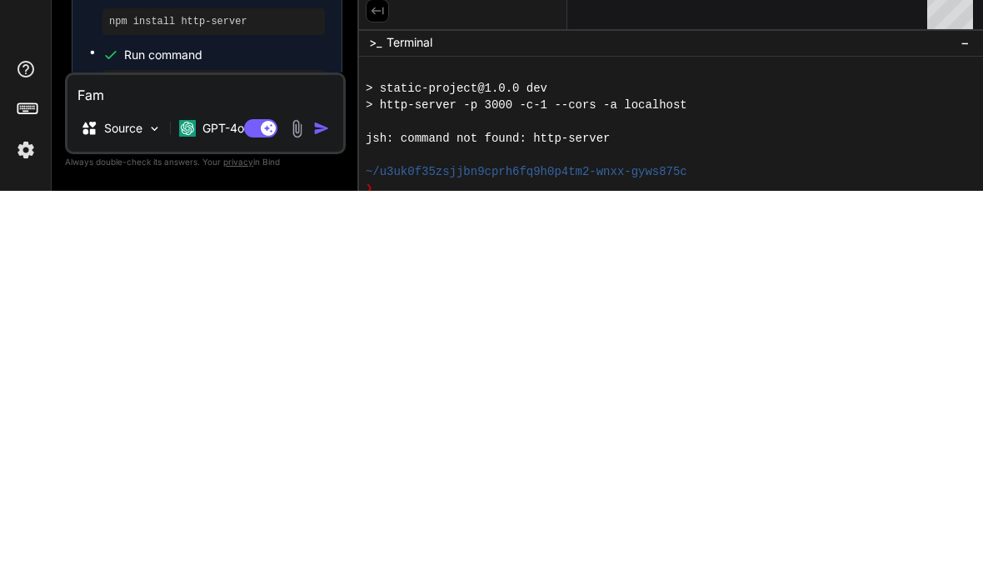
type textarea "Famm"
type textarea "x"
type textarea "Fammi"
type textarea "x"
type textarea "Fammi u"
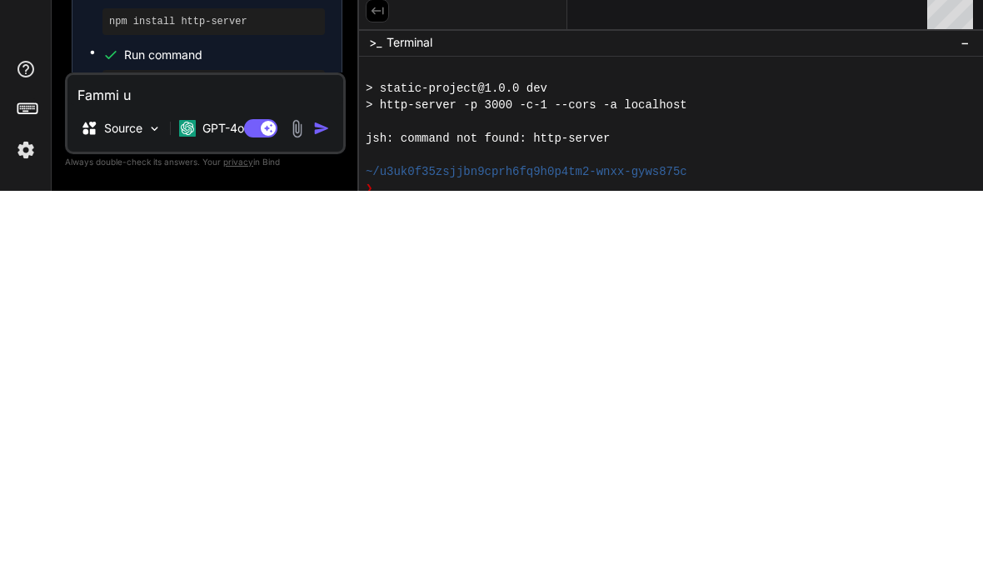
type textarea "x"
type textarea "Fammi us"
type textarea "x"
type textarea "Fammi usar"
type textarea "x"
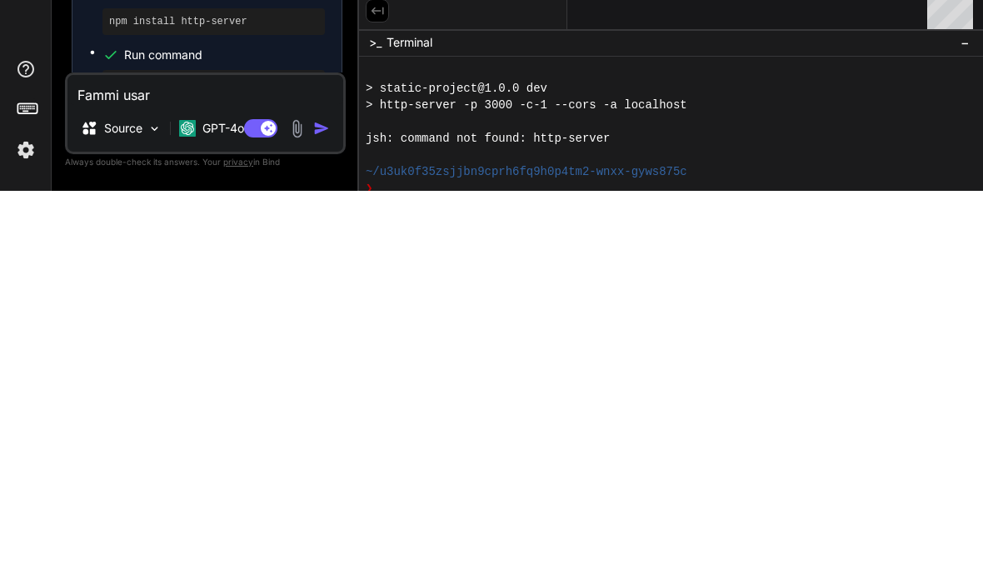
type textarea "Fammi usare"
type textarea "x"
type textarea "Fammi usare"
type textarea "x"
type textarea "Fammi usare l"
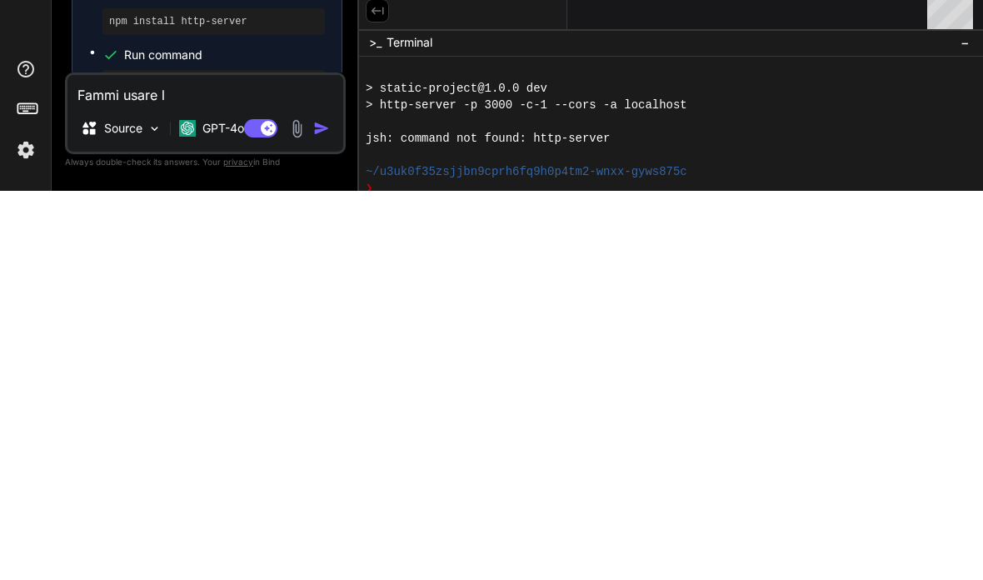
type textarea "x"
type textarea "Fammi usare L"
type textarea "x"
type textarea "Fammi usare L’"
type textarea "x"
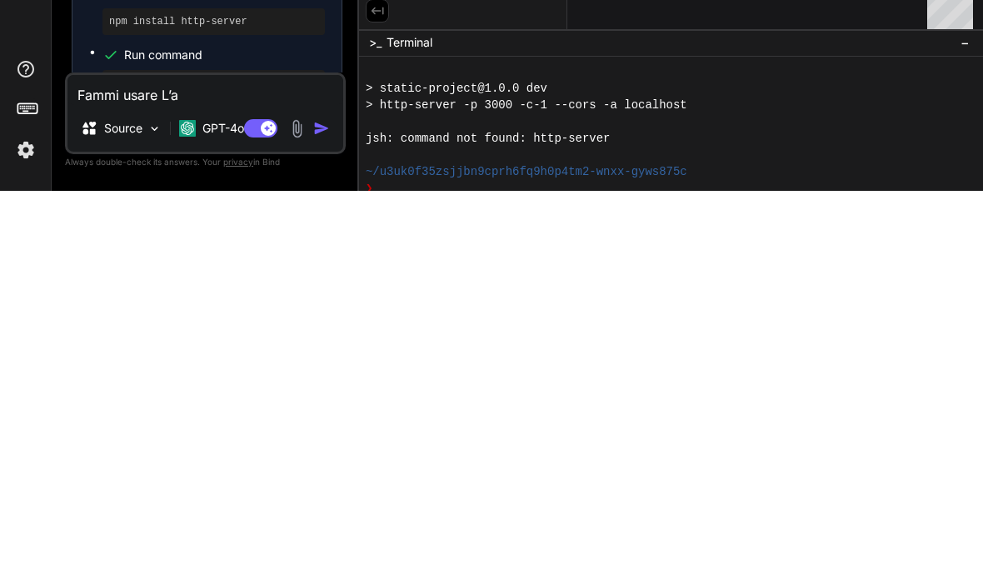
type textarea "Fammi usare L’ap"
type textarea "x"
type textarea "Fammi usare L’app"
type textarea "x"
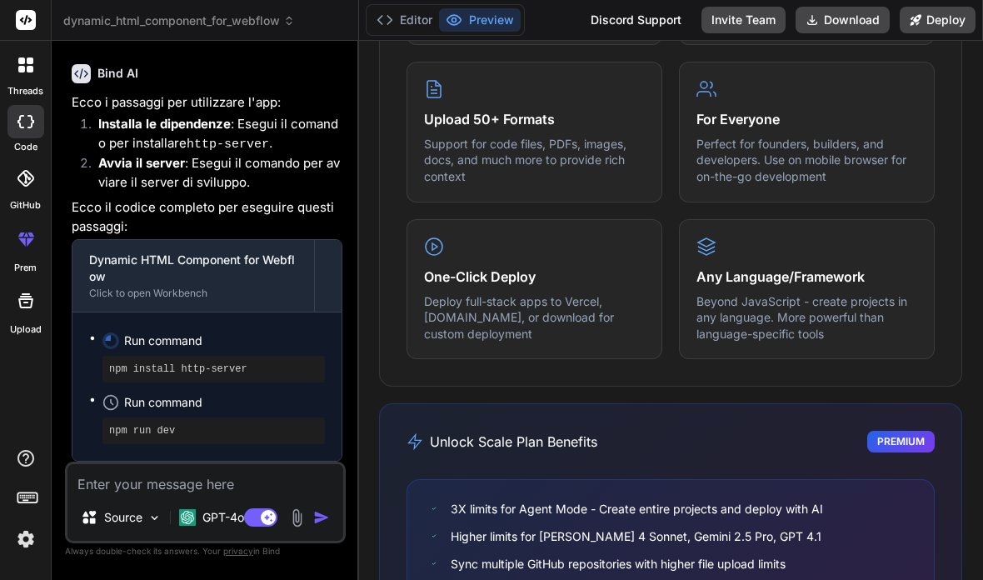
scroll to position [996, 0]
type textarea "x"
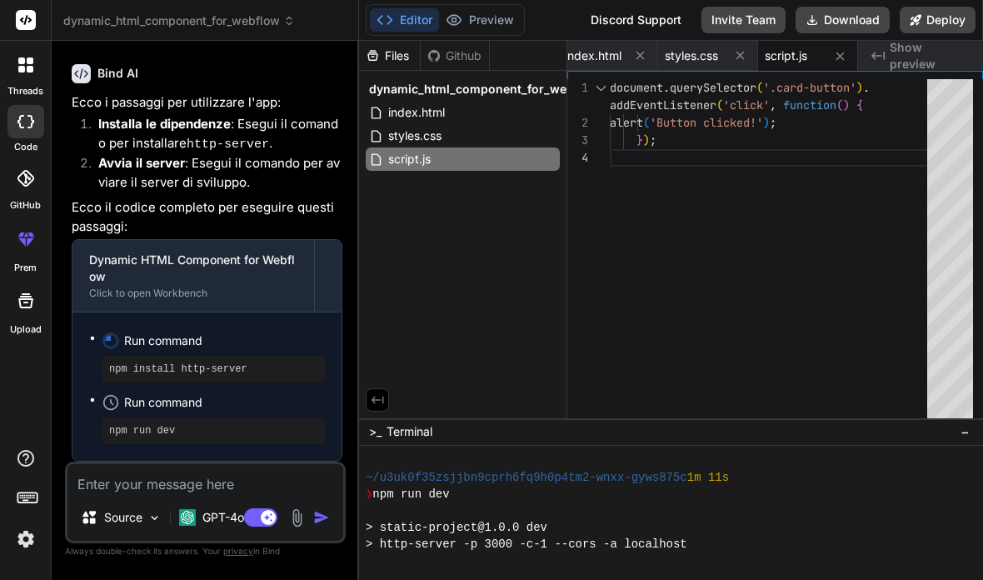
scroll to position [700, 0]
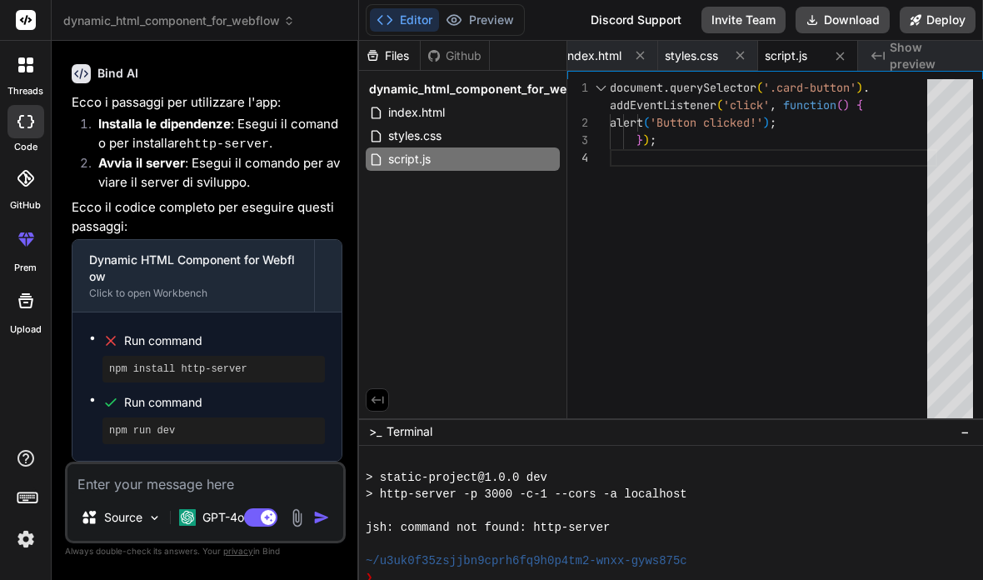
click at [654, 552] on span "~/u3uk0f35zsjjbn9cprh6fq9h0p4tm2-wnxx-gyws875c" at bounding box center [527, 560] width 322 height 17
